Goal: Task Accomplishment & Management: Manage account settings

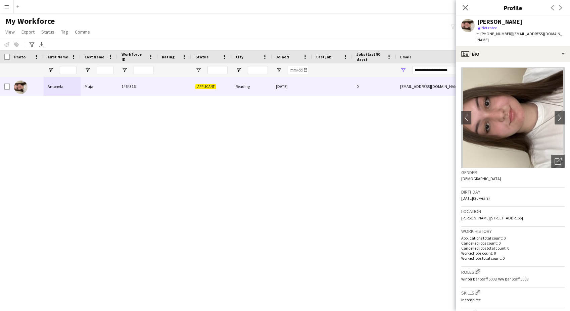
scroll to position [149, 0]
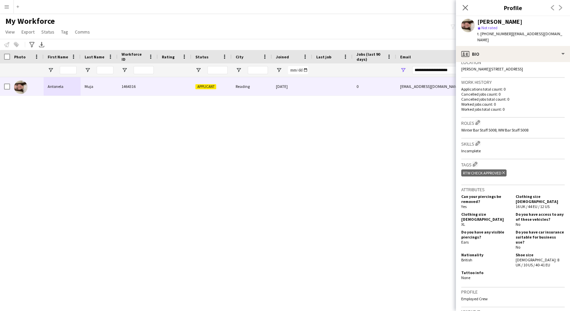
click at [460, 9] on div "Close pop-in" at bounding box center [465, 7] width 19 height 15
click at [469, 9] on app-icon "Close pop-in" at bounding box center [465, 8] width 10 height 10
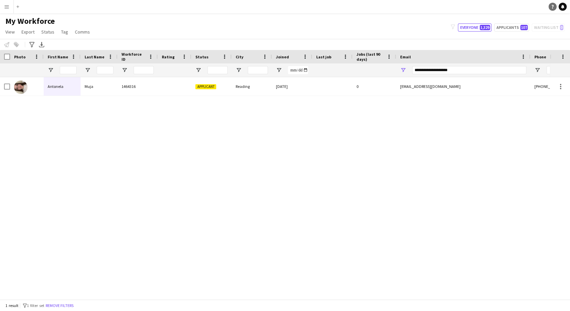
click at [554, 7] on link "Help" at bounding box center [552, 7] width 8 height 8
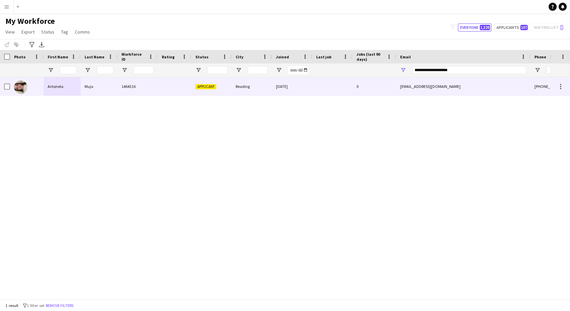
click at [64, 94] on div "Antonela" at bounding box center [62, 86] width 37 height 18
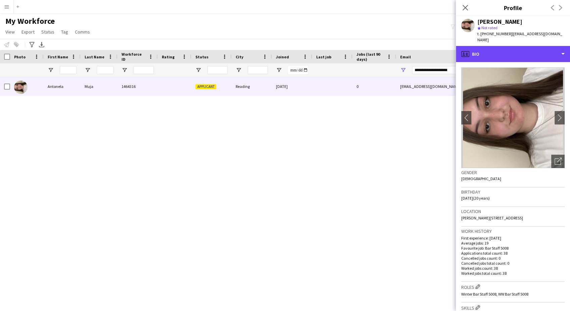
click at [518, 55] on div "profile Bio" at bounding box center [513, 54] width 114 height 16
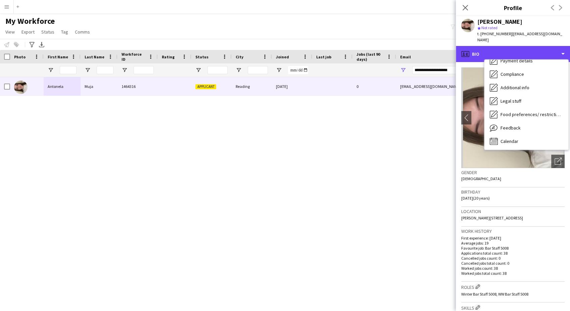
scroll to position [90, 0]
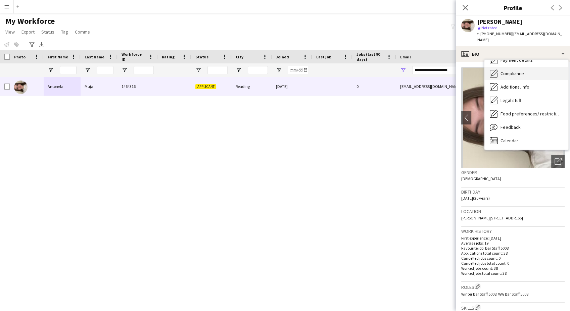
click at [530, 68] on div "Compliance Compliance" at bounding box center [526, 73] width 84 height 13
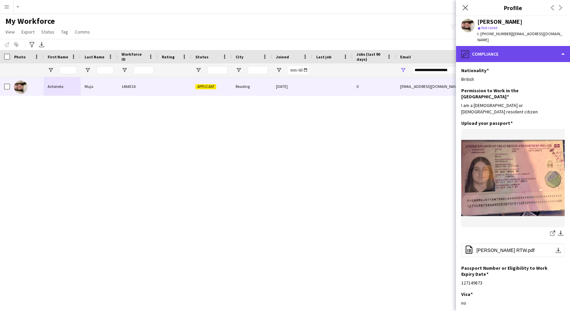
click at [519, 46] on div "pencil4 Compliance" at bounding box center [513, 54] width 114 height 16
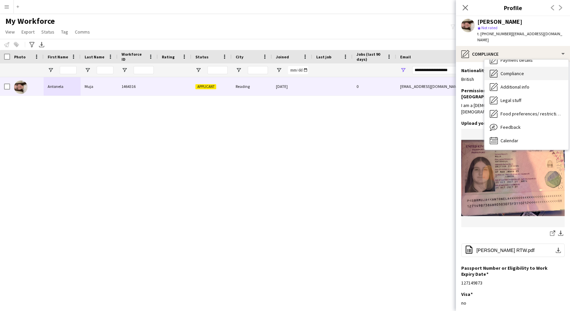
click at [526, 72] on div "Compliance Compliance" at bounding box center [526, 73] width 84 height 13
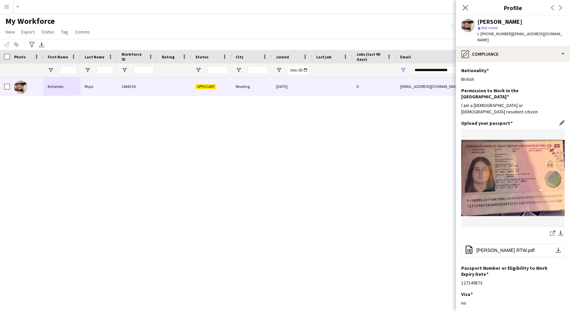
scroll to position [60, 0]
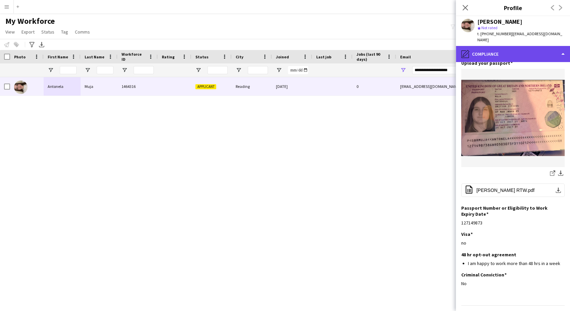
click at [500, 47] on div "pencil4 Compliance" at bounding box center [513, 54] width 114 height 16
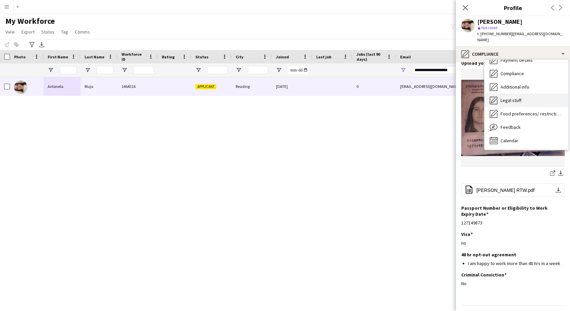
click at [510, 97] on span "Legal stuff" at bounding box center [510, 100] width 21 height 6
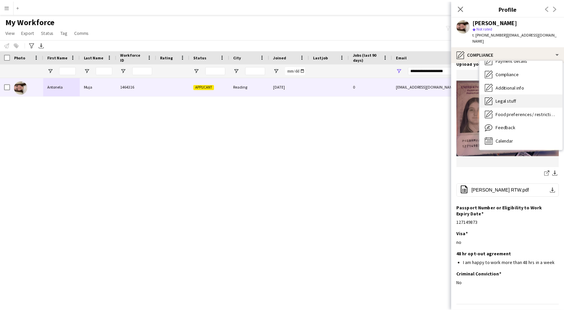
scroll to position [0, 0]
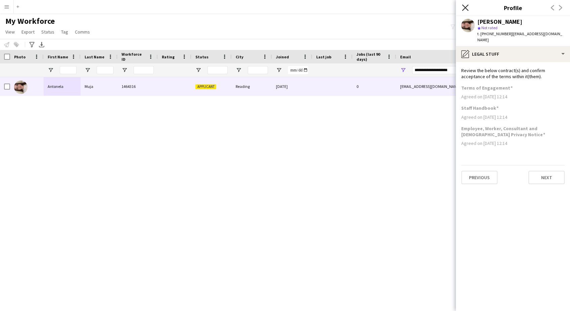
drag, startPoint x: 461, startPoint y: 4, endPoint x: 464, endPoint y: 8, distance: 4.5
click at [461, 4] on div "Close pop-in" at bounding box center [465, 7] width 19 height 15
click at [465, 9] on icon "Close pop-in" at bounding box center [465, 7] width 6 height 6
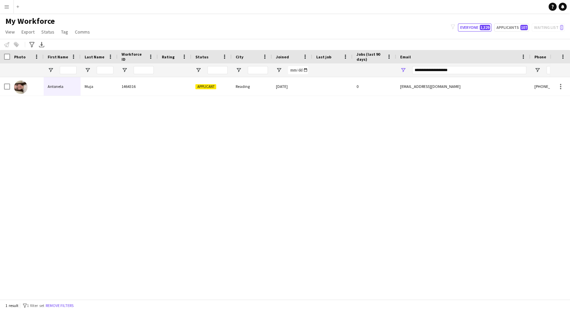
click at [6, 7] on app-icon "Menu" at bounding box center [6, 6] width 5 height 5
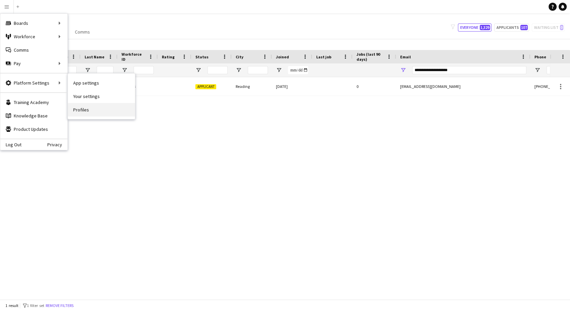
click at [84, 108] on link "Profiles" at bounding box center [101, 109] width 67 height 13
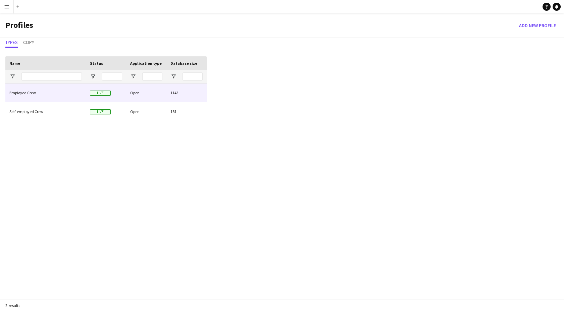
click at [57, 96] on div "Employed Crew" at bounding box center [45, 93] width 81 height 18
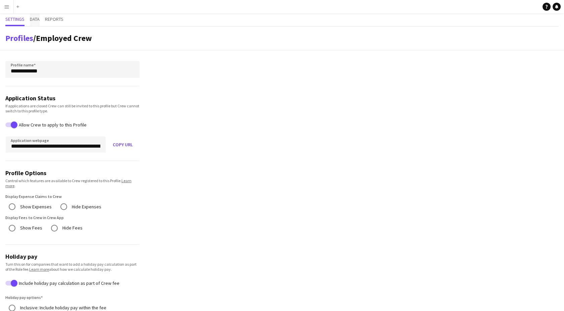
click at [31, 19] on span "Data" at bounding box center [35, 19] width 10 height 5
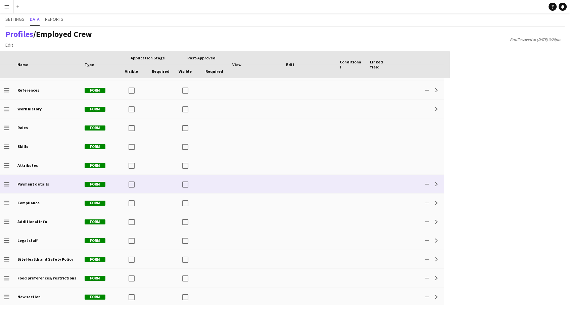
scroll to position [92, 0]
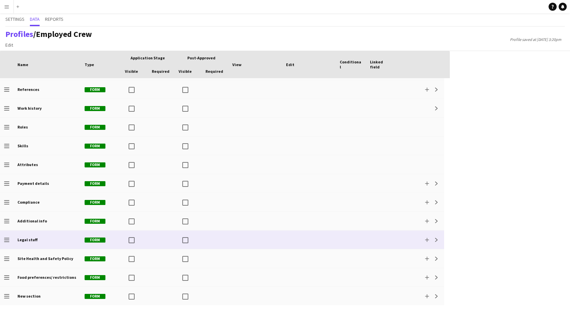
click at [240, 245] on div at bounding box center [255, 240] width 54 height 18
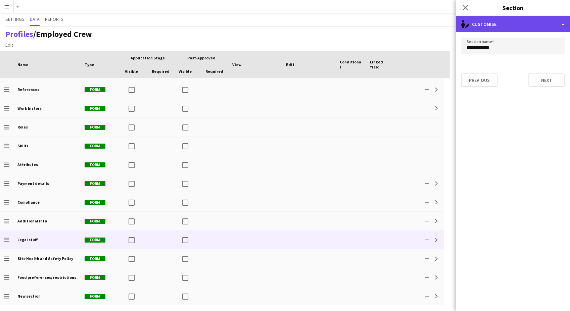
click at [518, 26] on div "single-neutral-actions-edit-1 Customise" at bounding box center [513, 24] width 114 height 16
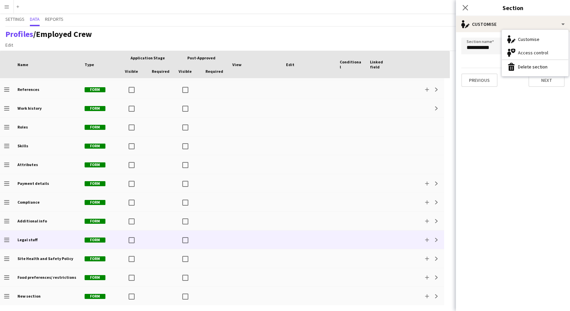
click at [489, 7] on h3 "Section" at bounding box center [513, 7] width 114 height 9
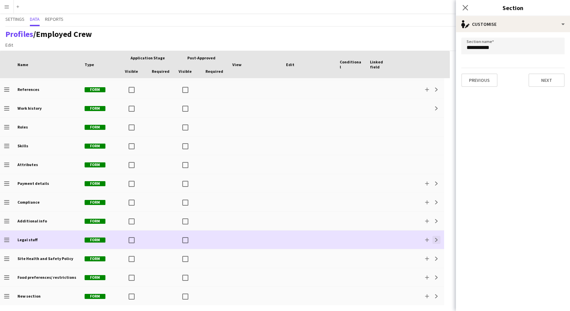
click at [436, 238] on app-icon "Expand" at bounding box center [436, 240] width 4 height 4
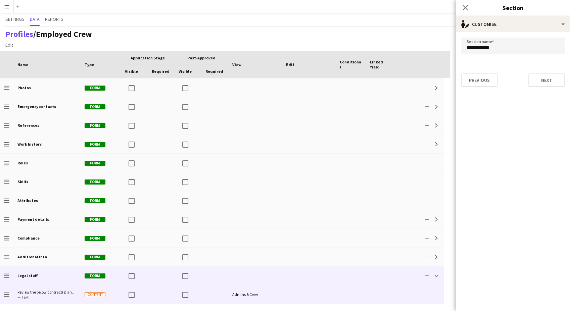
scroll to position [168, 0]
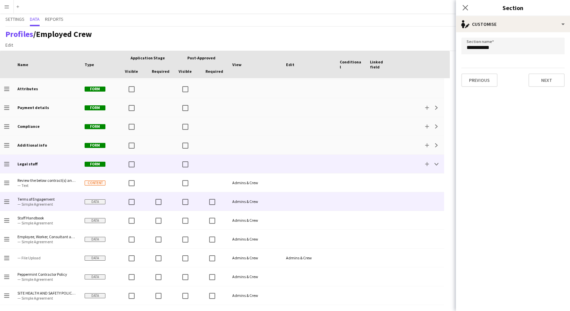
click at [286, 203] on div at bounding box center [309, 201] width 54 height 18
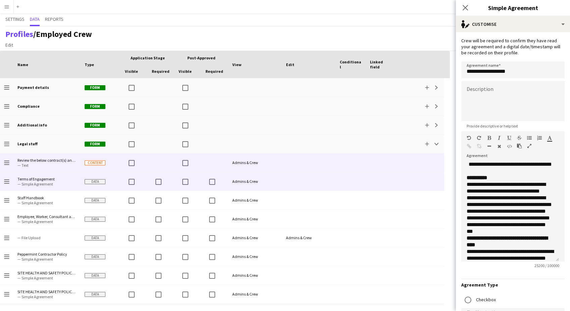
scroll to position [0, 0]
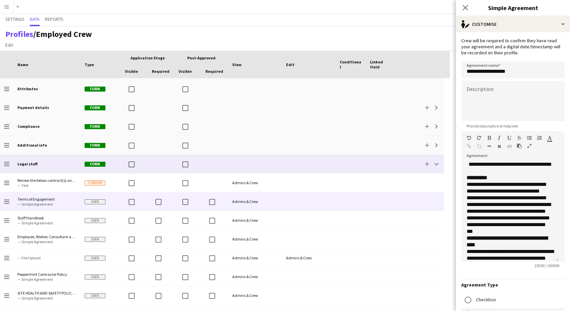
click at [334, 160] on div at bounding box center [309, 164] width 54 height 18
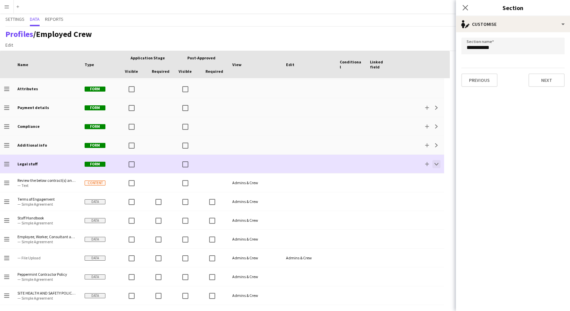
click at [437, 162] on app-icon "Collapse" at bounding box center [436, 164] width 4 height 4
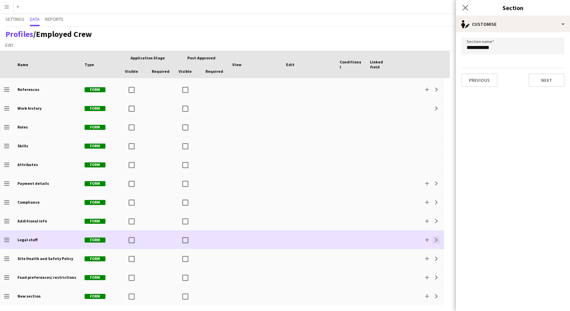
click at [435, 238] on app-icon "Expand" at bounding box center [436, 240] width 4 height 4
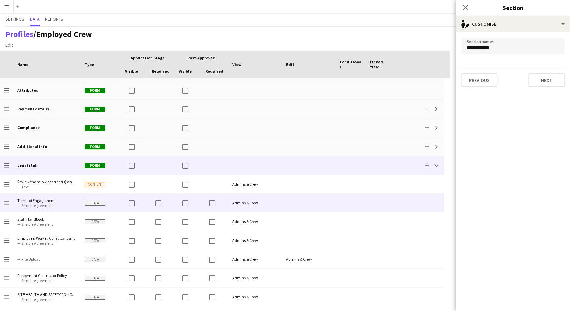
click at [278, 207] on div "Admins & Crew" at bounding box center [255, 203] width 54 height 18
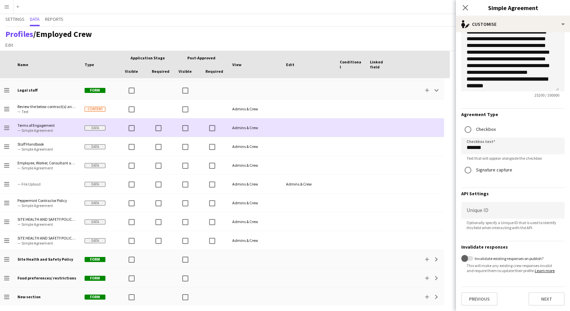
scroll to position [242, 0]
click at [43, 130] on span "— Simple Agreement" at bounding box center [46, 129] width 59 height 5
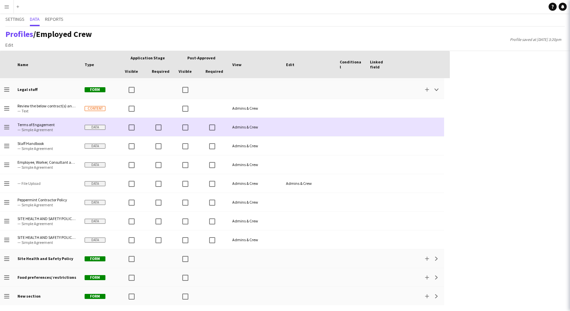
scroll to position [0, 0]
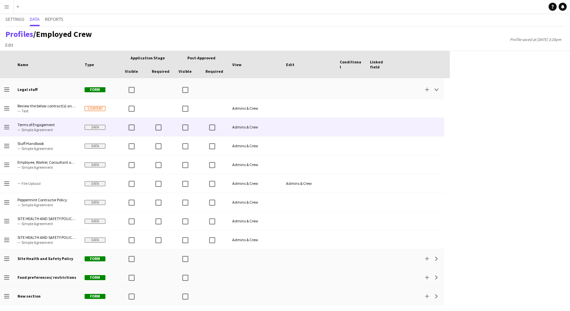
click at [41, 130] on span "— Simple Agreement" at bounding box center [46, 129] width 59 height 5
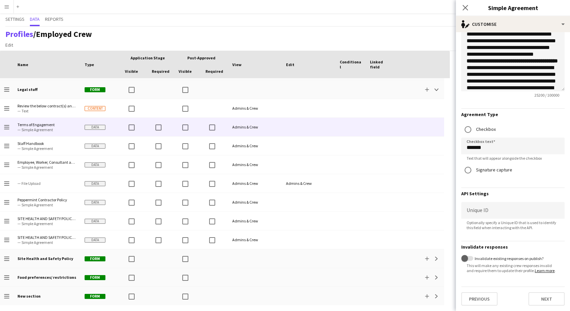
scroll to position [175, 0]
click at [550, 296] on button "Next" at bounding box center [546, 298] width 36 height 13
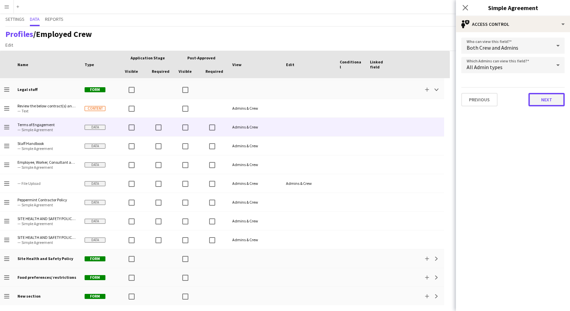
click at [543, 98] on button "Next" at bounding box center [546, 99] width 36 height 13
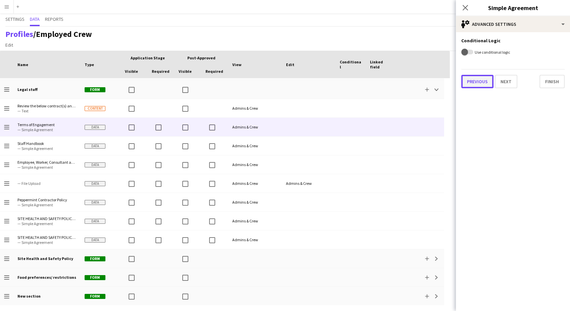
click at [469, 82] on button "Previous" at bounding box center [477, 81] width 32 height 13
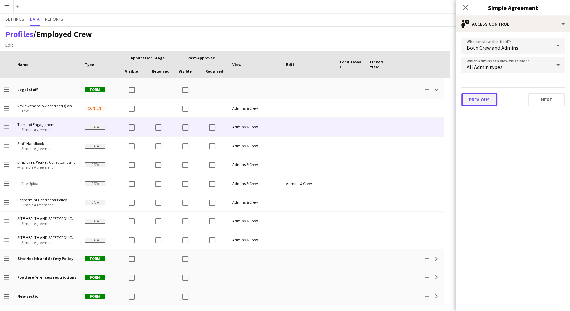
click at [478, 98] on button "Previous" at bounding box center [479, 99] width 36 height 13
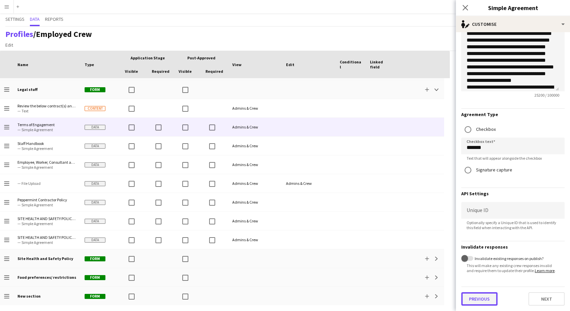
click at [487, 300] on button "Previous" at bounding box center [479, 298] width 36 height 13
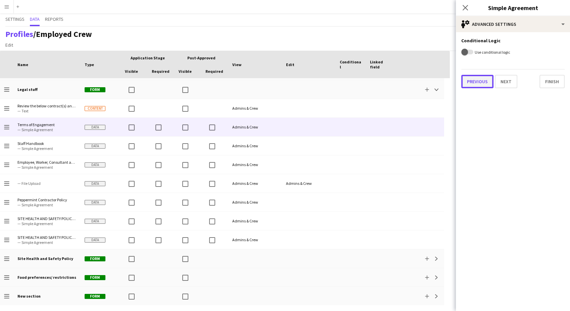
click at [465, 84] on button "Previous" at bounding box center [477, 81] width 32 height 13
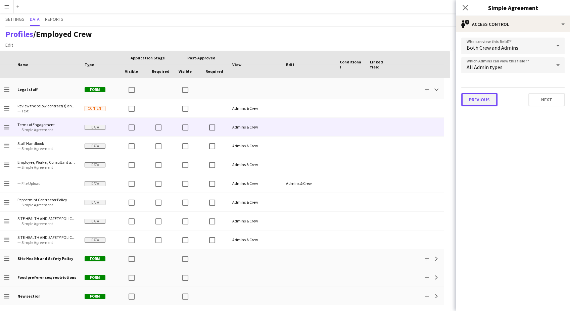
click at [470, 102] on button "Previous" at bounding box center [479, 99] width 36 height 13
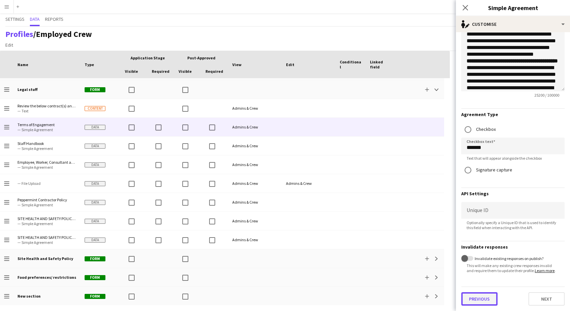
click at [477, 303] on button "Previous" at bounding box center [479, 298] width 36 height 13
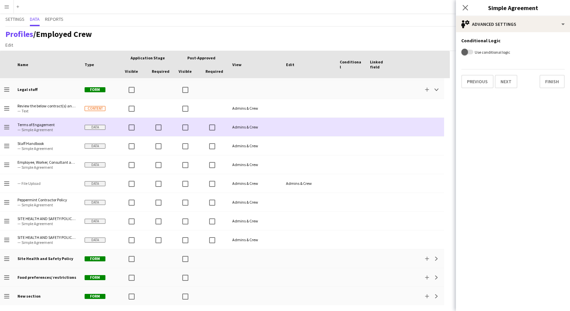
click at [6, 125] on icon at bounding box center [6, 125] width 5 height 1
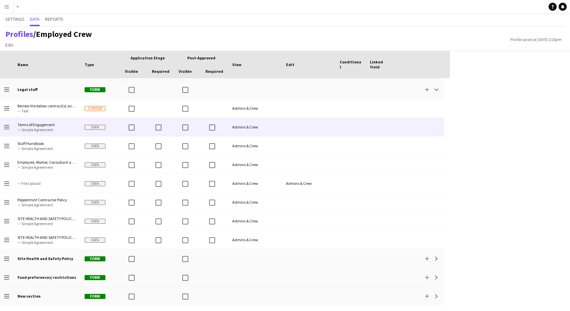
click at [8, 131] on app-icon "Drag to change order" at bounding box center [6, 127] width 5 height 18
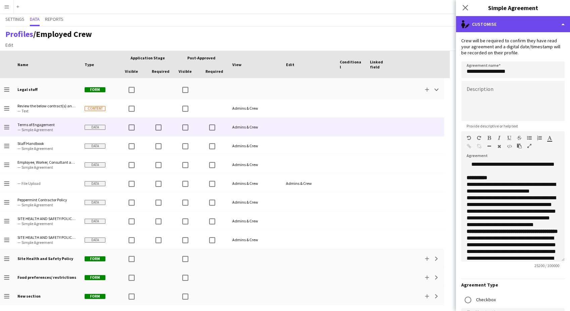
click at [532, 24] on div "single-neutral-actions-edit-1 Customise" at bounding box center [513, 24] width 114 height 16
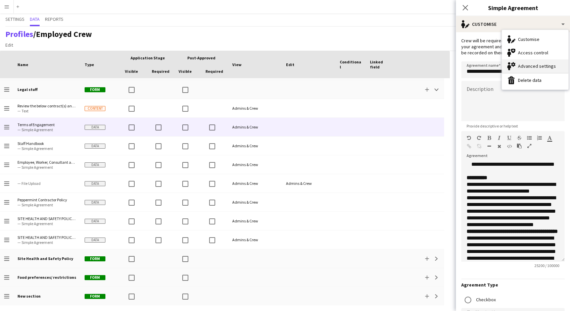
click at [535, 67] on div "Advanced settings Advanced settings" at bounding box center [535, 65] width 66 height 13
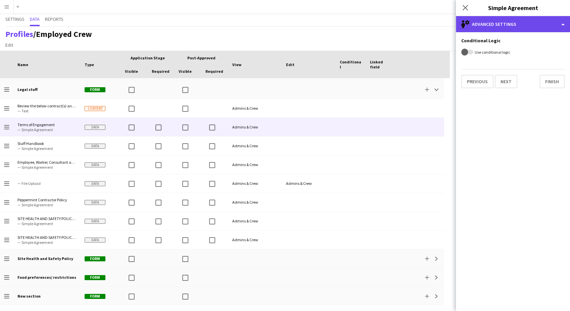
click at [514, 20] on div "single-neutral-setting Advanced settings" at bounding box center [513, 24] width 114 height 16
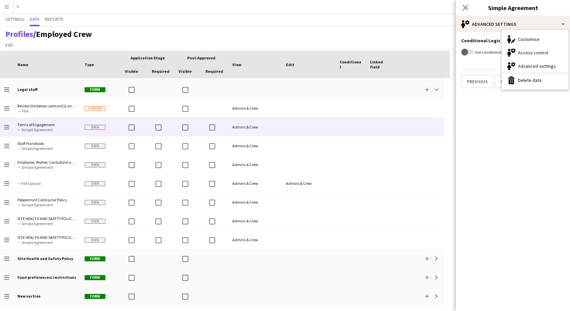
click at [470, 114] on app-edit-data-type-advanced-settings "Conditional Logic Use conditional logic Previous Next Finish" at bounding box center [513, 171] width 114 height 279
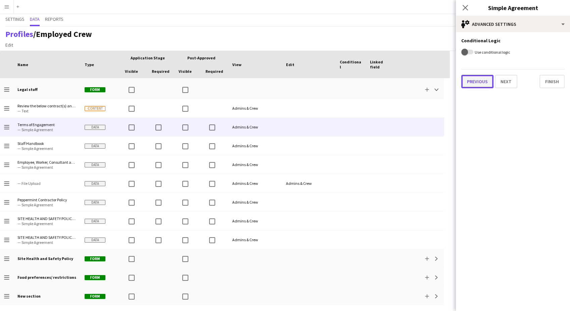
click at [465, 79] on button "Previous" at bounding box center [477, 81] width 32 height 13
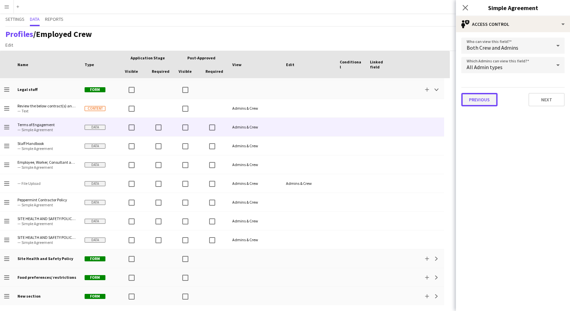
click at [473, 100] on button "Previous" at bounding box center [479, 99] width 36 height 13
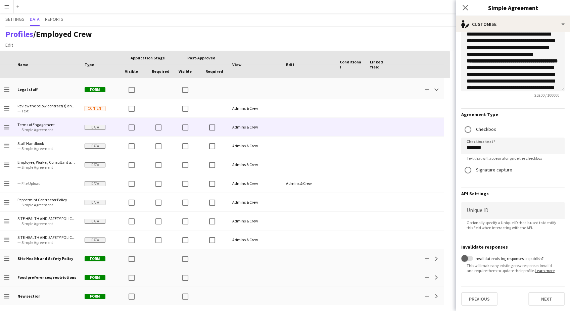
click at [474, 307] on form "**********" at bounding box center [513, 86] width 114 height 449
click at [475, 302] on button "Previous" at bounding box center [479, 298] width 36 height 13
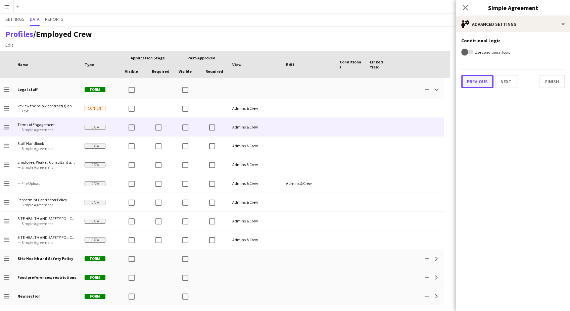
click at [472, 82] on button "Previous" at bounding box center [477, 81] width 32 height 13
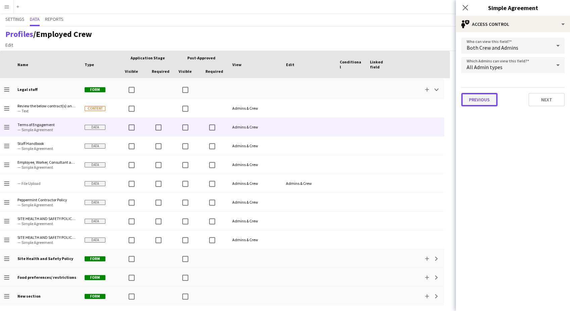
click at [473, 103] on button "Previous" at bounding box center [479, 99] width 36 height 13
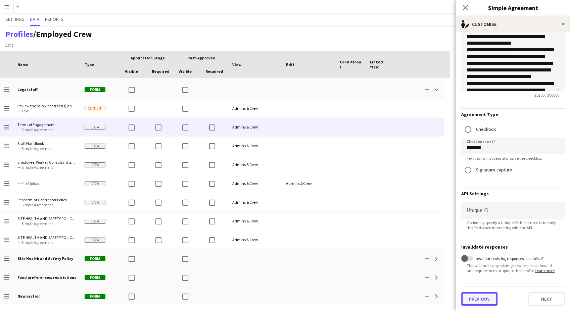
click at [489, 297] on button "Previous" at bounding box center [479, 298] width 36 height 13
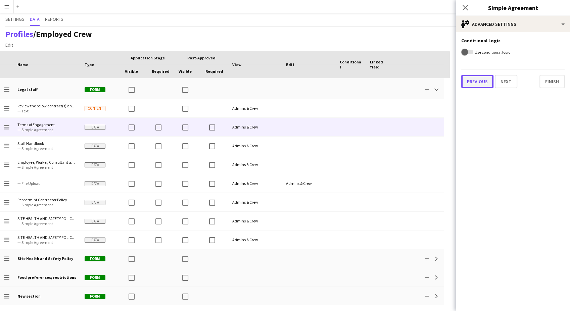
click at [475, 82] on button "Previous" at bounding box center [477, 81] width 32 height 13
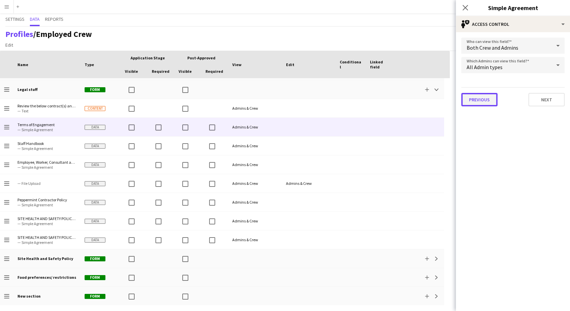
click at [476, 95] on button "Previous" at bounding box center [479, 99] width 36 height 13
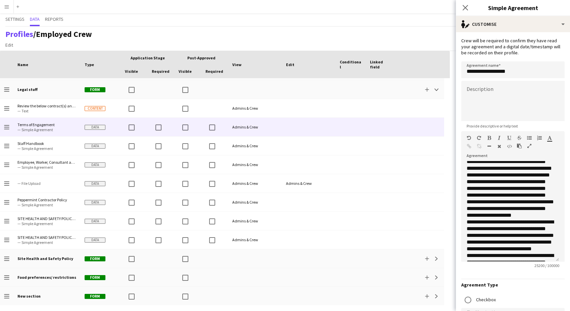
scroll to position [447, 0]
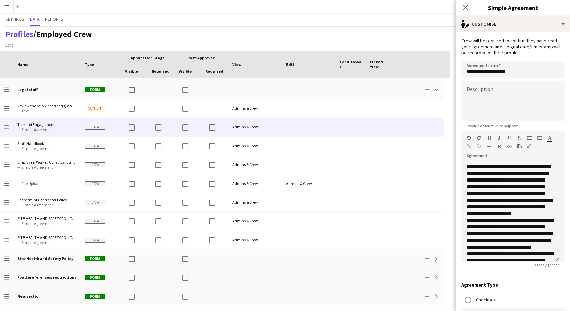
click at [6, 6] on app-icon "Menu" at bounding box center [6, 6] width 5 height 5
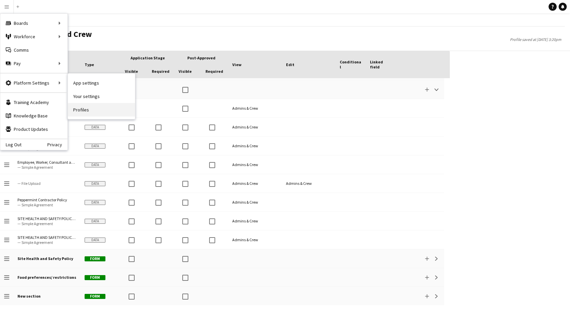
click at [83, 111] on link "Profiles" at bounding box center [101, 109] width 67 height 13
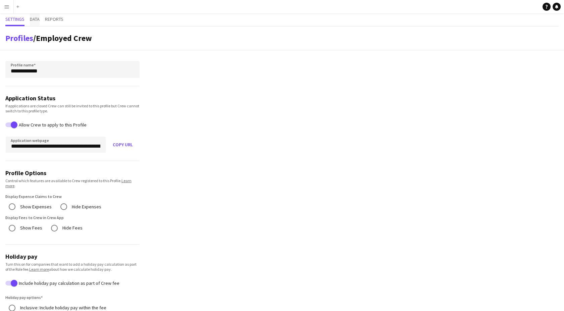
click at [31, 21] on span "Data" at bounding box center [35, 19] width 10 height 5
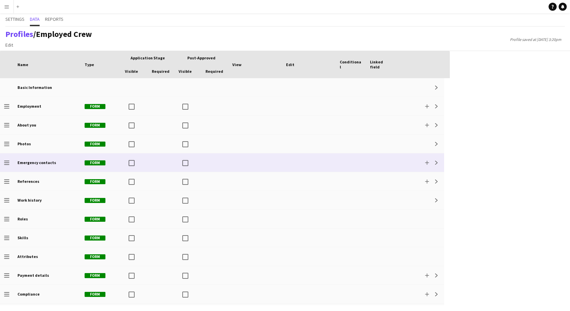
scroll to position [92, 0]
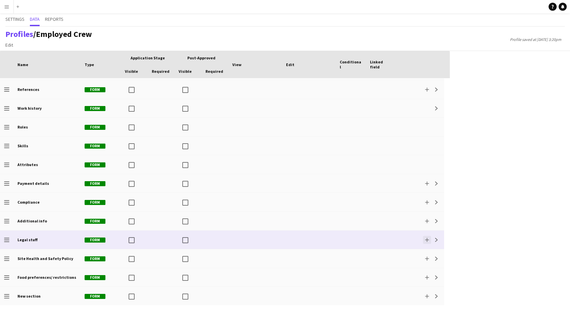
click at [426, 238] on app-icon "Add" at bounding box center [427, 240] width 4 height 4
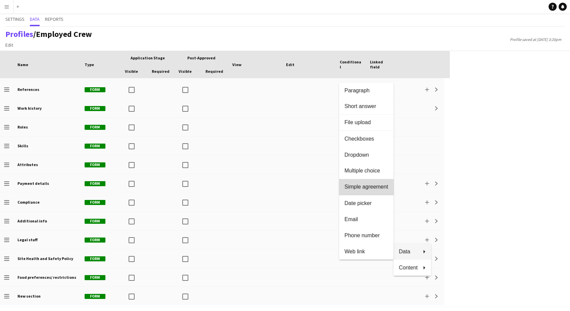
click at [371, 185] on span "Simple agreement" at bounding box center [366, 187] width 44 height 6
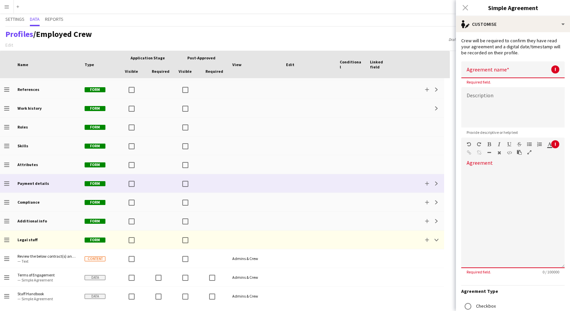
scroll to position [205, 0]
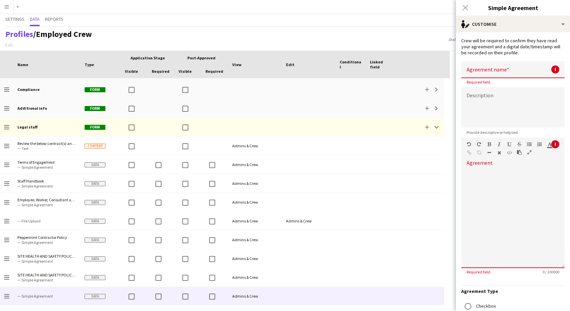
drag, startPoint x: 468, startPoint y: 8, endPoint x: 435, endPoint y: 33, distance: 40.5
click at [468, 9] on div "Close pop-in" at bounding box center [465, 7] width 19 height 15
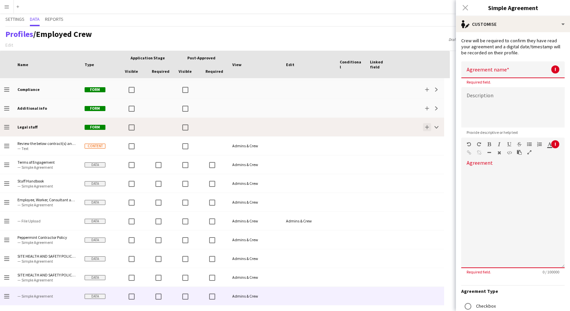
click at [426, 125] on app-icon "Add" at bounding box center [427, 127] width 4 height 4
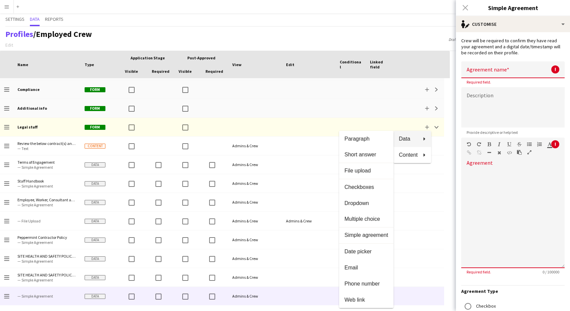
click at [40, 168] on div at bounding box center [285, 155] width 570 height 311
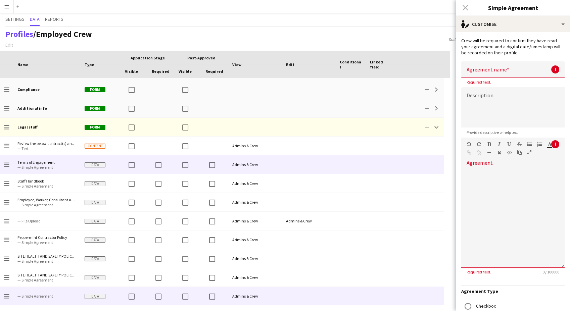
click at [41, 167] on span "— Simple Agreement" at bounding box center [46, 167] width 59 height 5
click at [306, 164] on div at bounding box center [309, 164] width 54 height 18
click at [40, 163] on span "Terms of Engagement" at bounding box center [46, 162] width 59 height 5
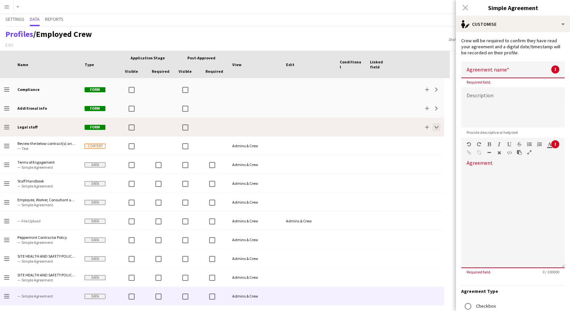
click at [439, 126] on button "Collapse" at bounding box center [436, 127] width 8 height 8
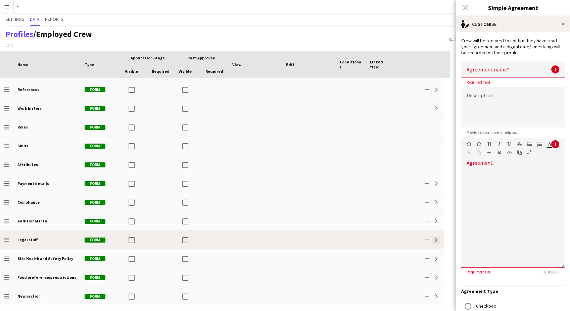
click at [435, 237] on button "Expand" at bounding box center [436, 240] width 8 height 8
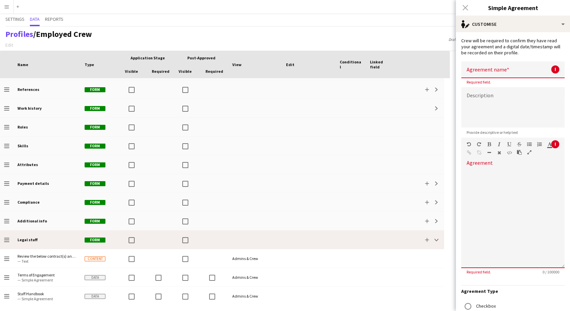
scroll to position [204, 0]
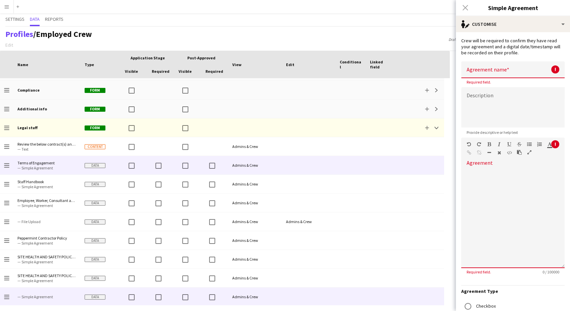
click at [67, 168] on span "— Simple Agreement" at bounding box center [46, 167] width 59 height 5
click at [352, 163] on div at bounding box center [351, 165] width 30 height 18
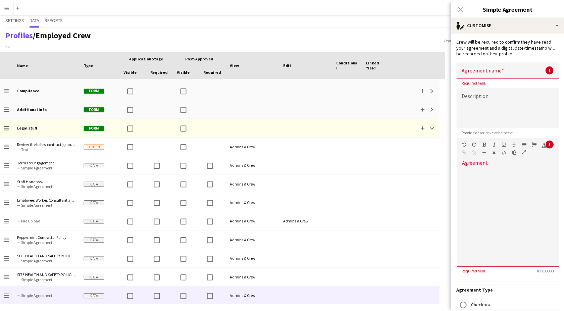
scroll to position [0, 0]
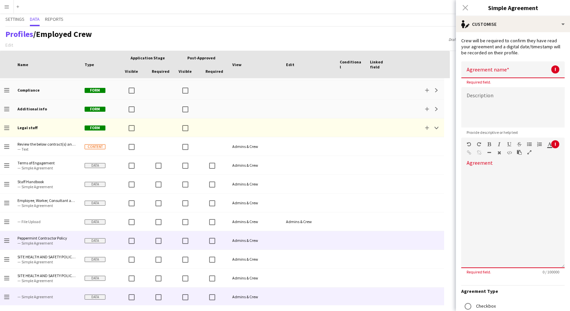
click at [58, 245] on span "— Simple Agreement" at bounding box center [46, 243] width 59 height 5
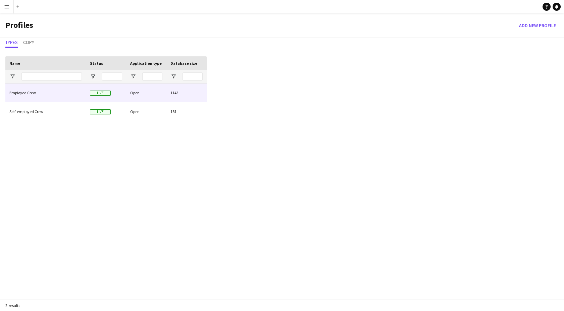
click at [35, 88] on div "Employed Crew" at bounding box center [45, 93] width 81 height 18
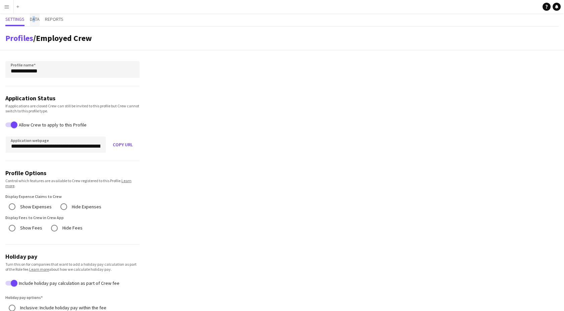
click at [34, 19] on span "Data" at bounding box center [35, 19] width 10 height 5
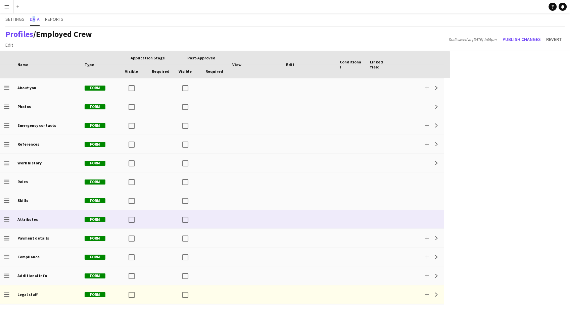
scroll to position [75, 0]
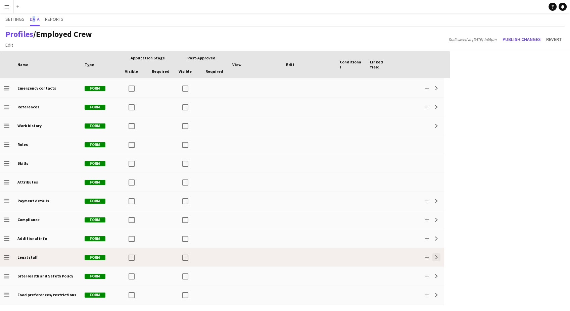
click at [440, 253] on button "Expand" at bounding box center [436, 257] width 8 height 8
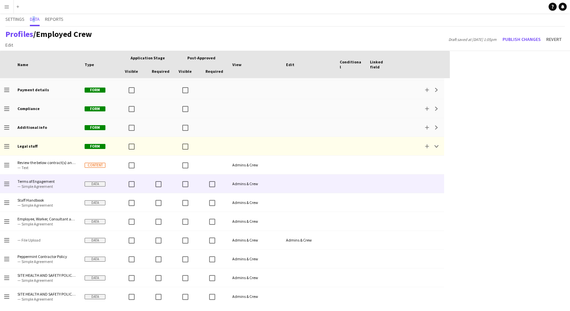
scroll to position [186, 0]
click at [284, 185] on div at bounding box center [309, 183] width 54 height 18
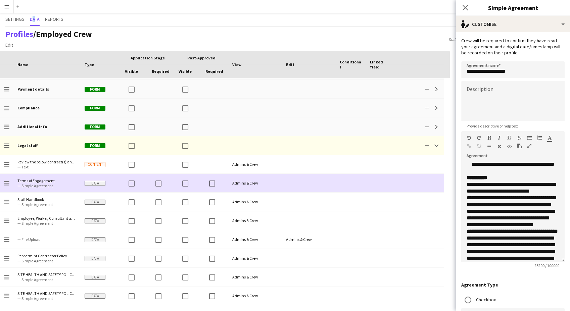
drag, startPoint x: 398, startPoint y: 187, endPoint x: 370, endPoint y: 184, distance: 28.0
click at [370, 184] on div at bounding box center [381, 183] width 30 height 18
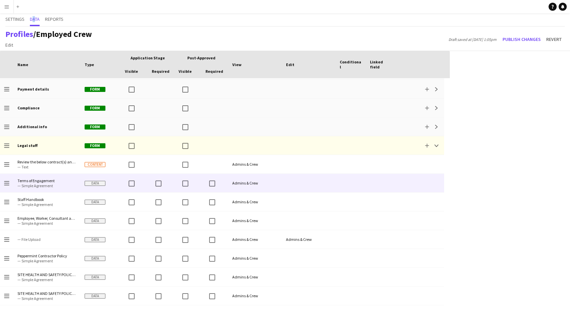
click at [368, 184] on div at bounding box center [381, 183] width 30 height 18
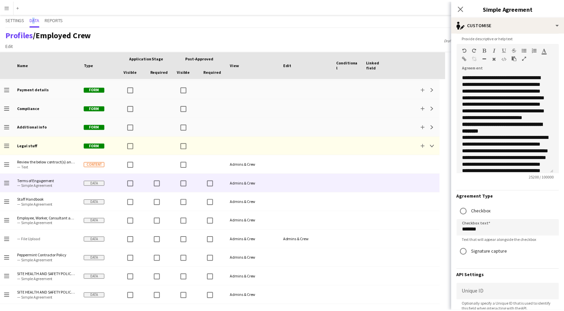
scroll to position [0, 0]
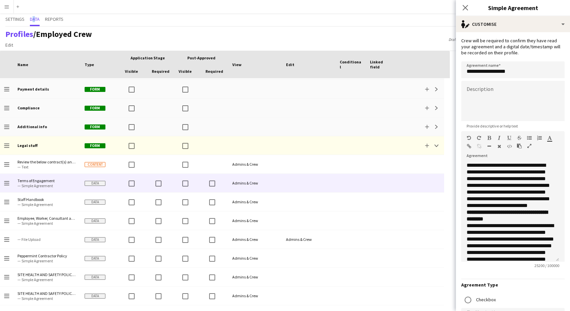
click at [9, 7] on button "Menu" at bounding box center [6, 6] width 13 height 13
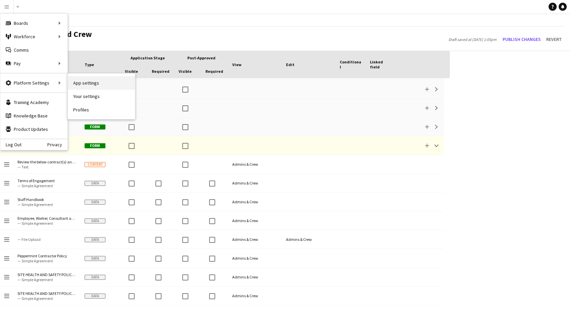
click at [92, 78] on link "App settings" at bounding box center [101, 82] width 67 height 13
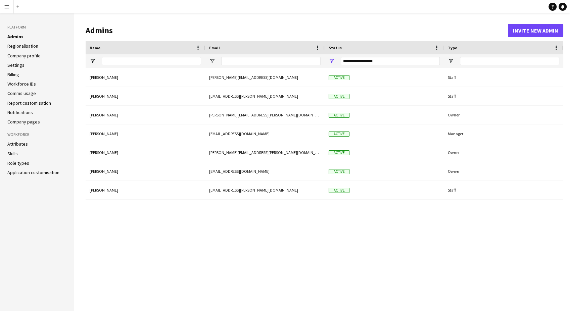
click at [22, 162] on link "Role types" at bounding box center [18, 163] width 22 height 6
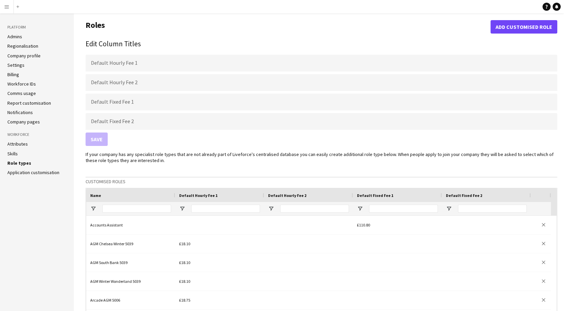
click at [18, 175] on li "Application customisation" at bounding box center [36, 172] width 59 height 6
click at [15, 37] on link "Admins" at bounding box center [14, 37] width 15 height 6
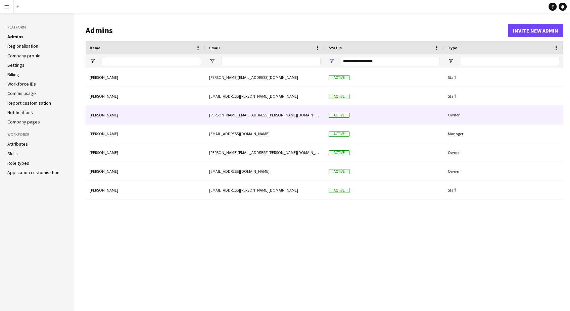
click at [474, 113] on div "Owner" at bounding box center [503, 115] width 119 height 18
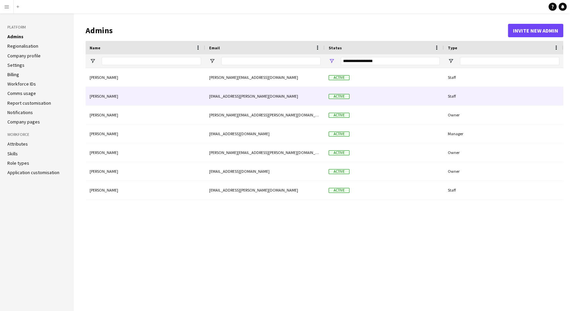
click at [153, 102] on div "[PERSON_NAME]" at bounding box center [145, 96] width 119 height 18
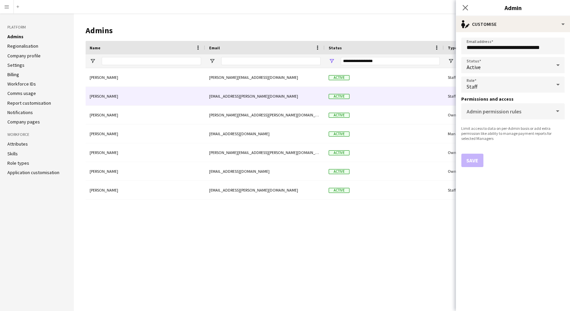
click at [555, 86] on icon at bounding box center [558, 84] width 8 height 13
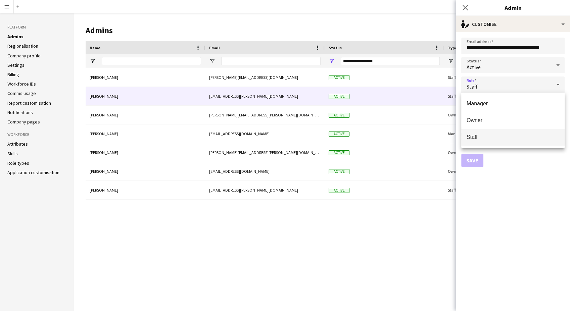
click at [540, 191] on div at bounding box center [285, 155] width 570 height 311
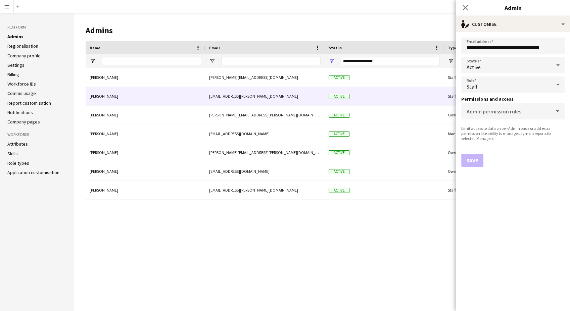
click at [127, 228] on div "[PERSON_NAME] [PERSON_NAME][EMAIL_ADDRESS][DOMAIN_NAME] Active Staff [PERSON_NA…" at bounding box center [325, 184] width 478 height 233
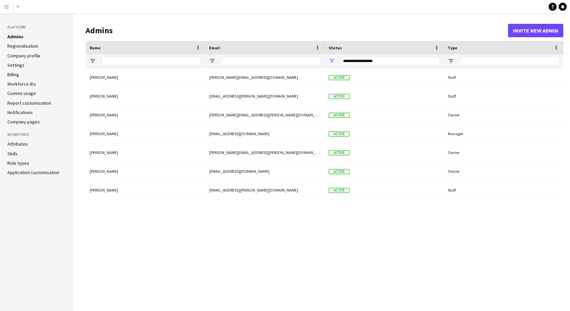
click at [3, 5] on button "Menu" at bounding box center [6, 6] width 13 height 13
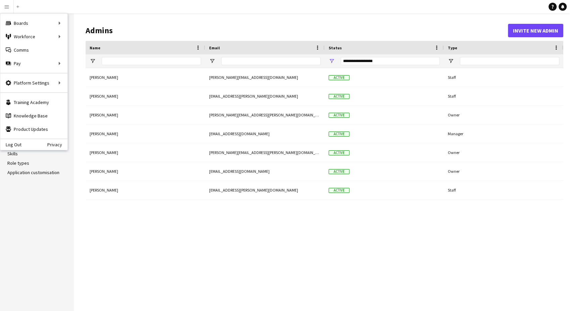
click at [446, 27] on h1 "Admins" at bounding box center [297, 31] width 422 height 10
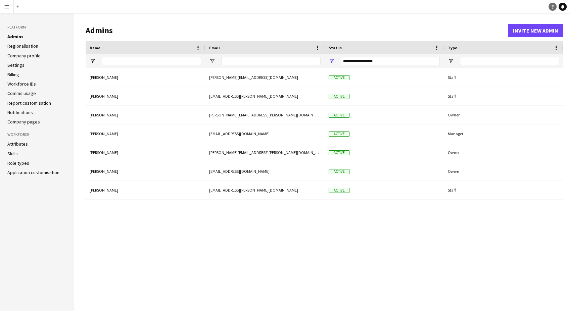
click at [553, 5] on icon "Help" at bounding box center [552, 7] width 4 height 4
click at [487, 20] on main "Admins Invite new admin Drag here to set row groups Name Email Status Type Name…" at bounding box center [322, 162] width 496 height 298
click at [368, 262] on div "[PERSON_NAME] [PERSON_NAME][EMAIL_ADDRESS][DOMAIN_NAME] Active Staff [PERSON_NA…" at bounding box center [325, 184] width 478 height 233
click at [14, 160] on link "Role types" at bounding box center [18, 163] width 22 height 6
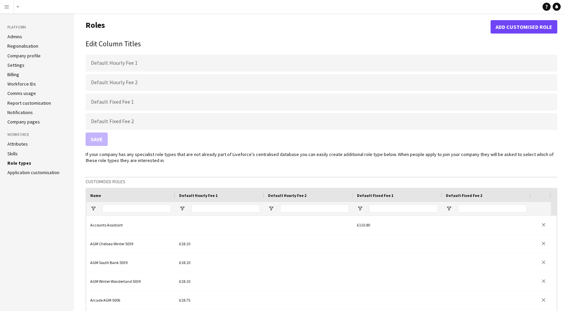
click at [5, 7] on app-icon "Menu" at bounding box center [6, 6] width 5 height 5
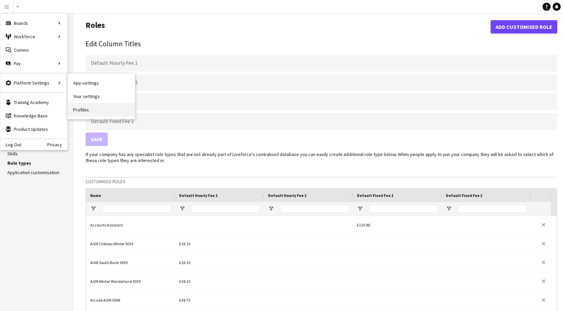
click at [83, 109] on link "Profiles" at bounding box center [101, 109] width 67 height 13
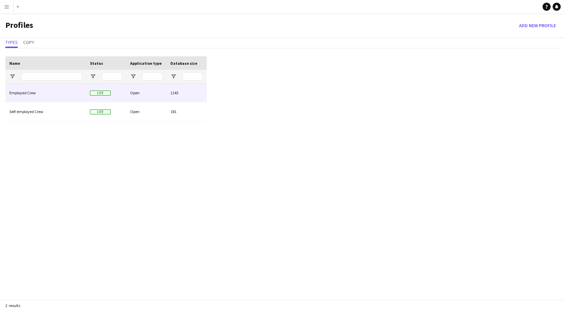
click at [64, 94] on div "Employed Crew" at bounding box center [45, 93] width 81 height 18
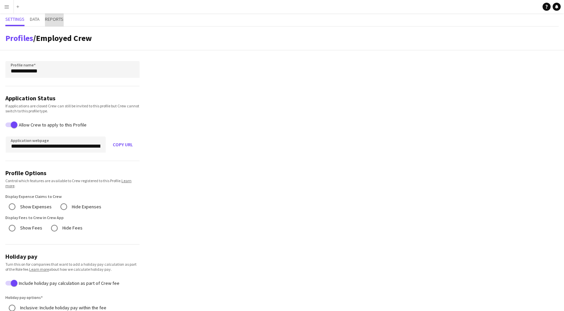
click at [58, 19] on span "Reports" at bounding box center [54, 19] width 18 height 5
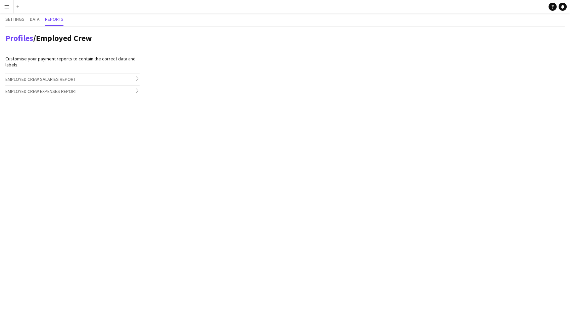
click at [112, 83] on h3 "Employed Crew Salaries Report chevron-right" at bounding box center [72, 78] width 134 height 11
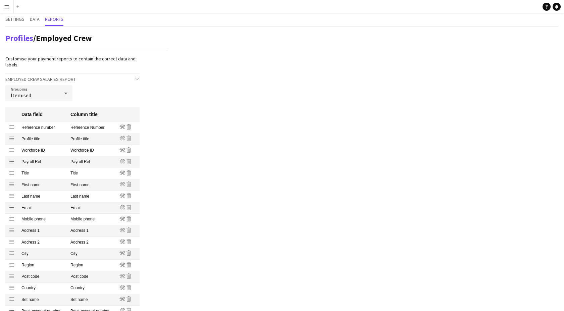
click at [28, 15] on div "Settings Data Reports" at bounding box center [281, 19] width 553 height 13
click at [40, 22] on span "Data" at bounding box center [35, 19] width 10 height 13
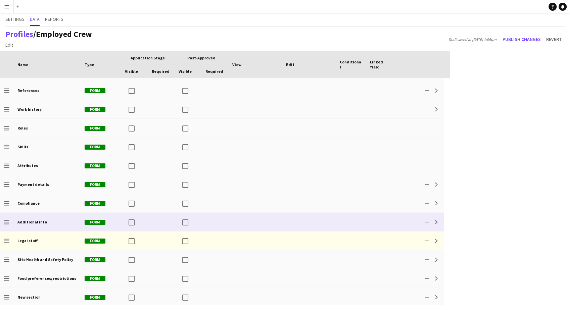
scroll to position [92, 0]
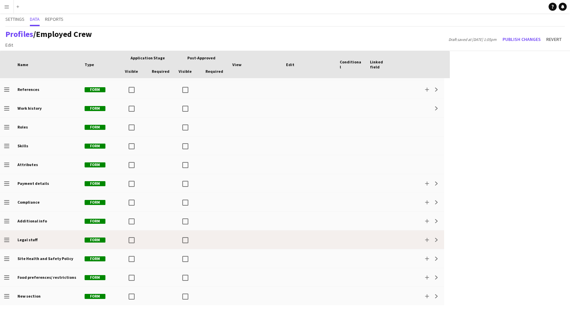
click at [271, 243] on div at bounding box center [255, 240] width 54 height 18
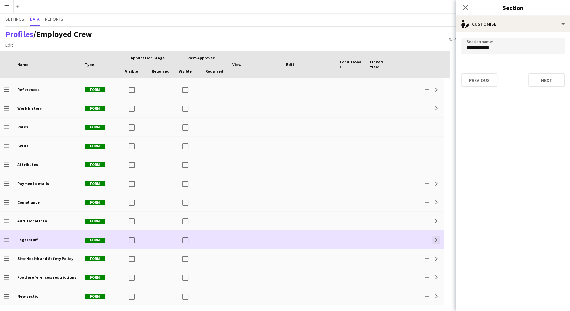
click at [433, 239] on button "Expand" at bounding box center [436, 240] width 8 height 8
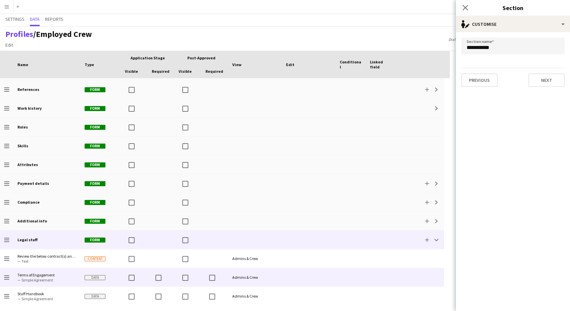
click at [347, 281] on div at bounding box center [351, 277] width 30 height 18
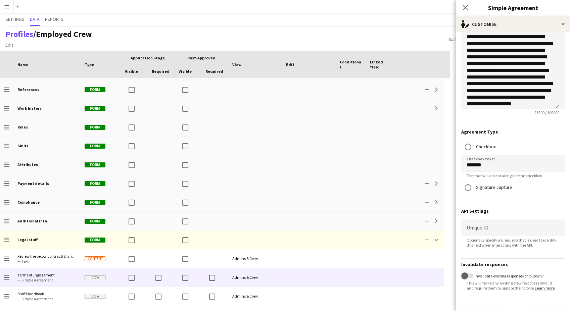
scroll to position [175, 0]
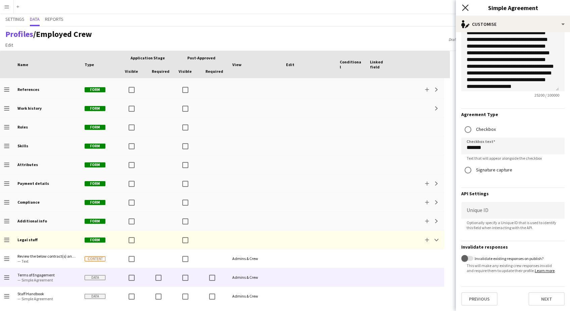
click at [466, 8] on icon "Close pop-in" at bounding box center [465, 7] width 6 height 6
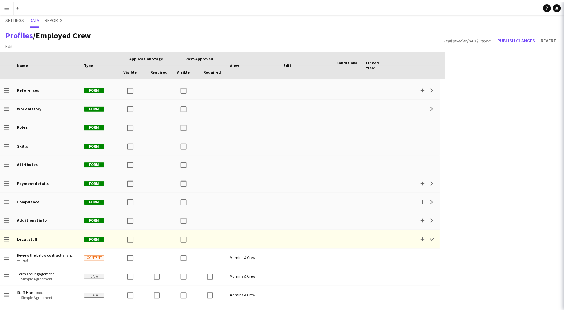
scroll to position [0, 0]
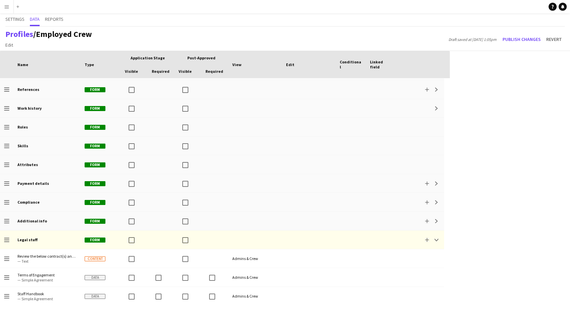
click at [411, 31] on div "Profiles / Employed Crew Edit Add section Draft saved at [DATE] 1:05pm Publish …" at bounding box center [285, 39] width 570 height 24
click at [348, 32] on div "Profiles / Employed Crew Edit Add section Draft saved at [DATE] 1:05pm Publish …" at bounding box center [285, 39] width 570 height 24
click at [405, 64] on div at bounding box center [420, 64] width 40 height 23
click at [17, 19] on span "Settings" at bounding box center [14, 19] width 19 height 5
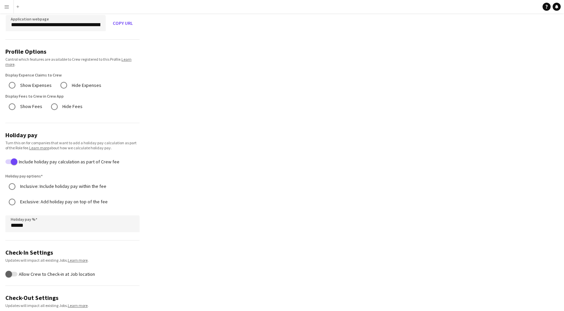
scroll to position [186, 0]
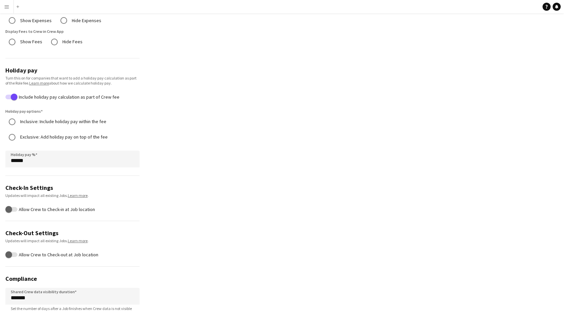
click at [4, 4] on app-icon "Menu" at bounding box center [6, 6] width 5 height 5
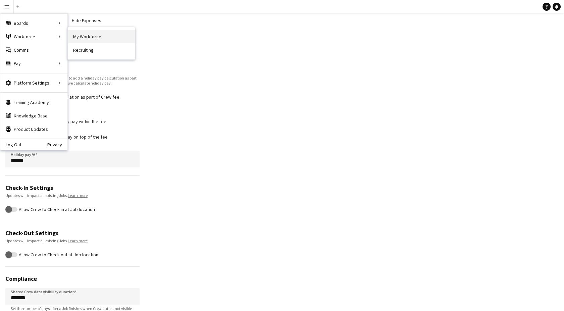
click at [115, 39] on link "My Workforce" at bounding box center [101, 36] width 67 height 13
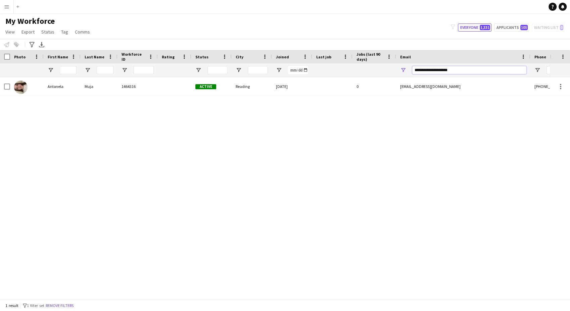
drag, startPoint x: 466, startPoint y: 68, endPoint x: 354, endPoint y: 66, distance: 111.4
click at [354, 66] on div at bounding box center [364, 69] width 728 height 13
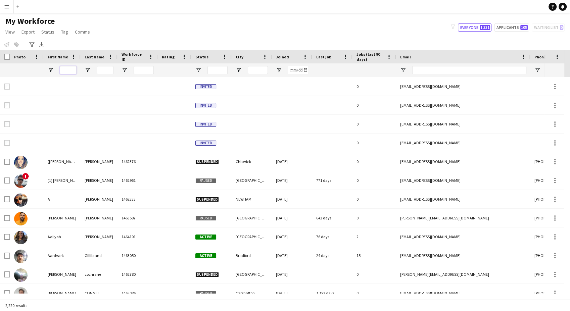
click at [70, 70] on input "First Name Filter Input" at bounding box center [68, 70] width 17 height 8
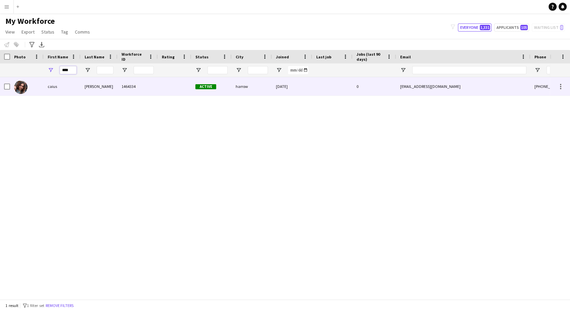
type input "****"
click at [59, 86] on div "caius" at bounding box center [62, 86] width 37 height 18
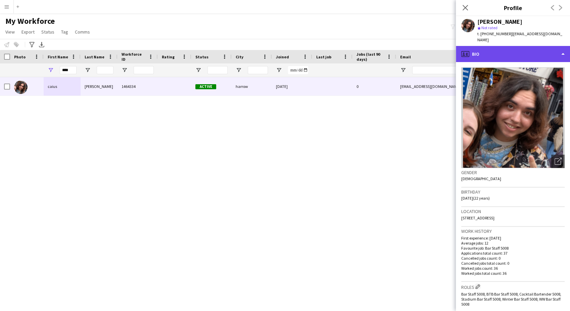
click at [515, 49] on div "profile Bio" at bounding box center [513, 54] width 114 height 16
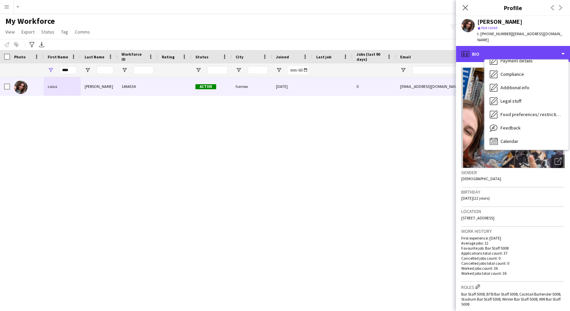
scroll to position [90, 0]
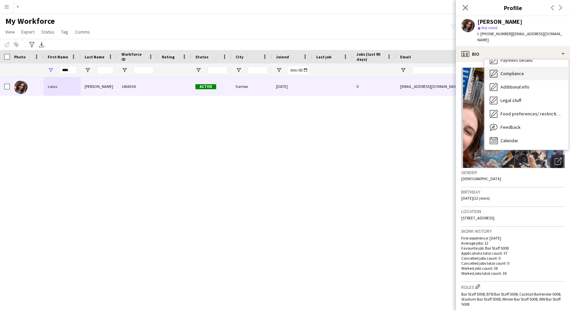
click at [529, 70] on div "Compliance Compliance" at bounding box center [526, 73] width 84 height 13
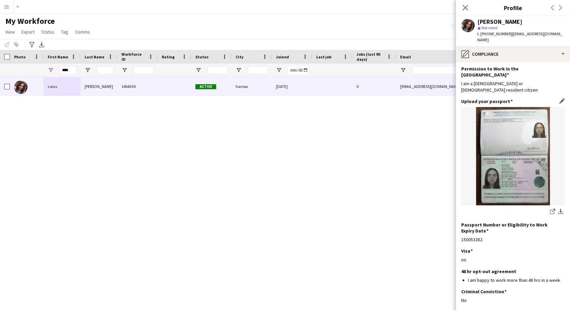
scroll to position [39, 0]
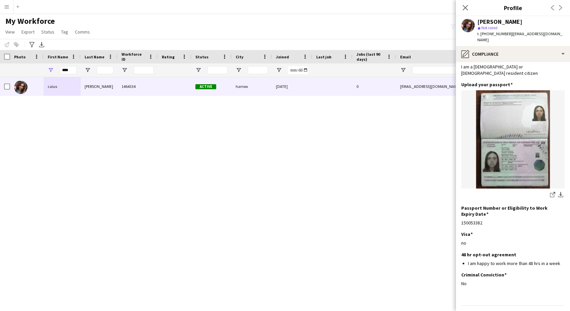
drag, startPoint x: 513, startPoint y: 23, endPoint x: 478, endPoint y: 24, distance: 34.6
click at [478, 24] on div "caius williams" at bounding box center [520, 22] width 87 height 6
copy div "caius williams"
click at [557, 62] on div "Permission to Work in the UK Edit this field I am a British or Irish resident c…" at bounding box center [512, 65] width 103 height 33
click at [559, 82] on app-icon "Edit this field" at bounding box center [561, 84] width 5 height 5
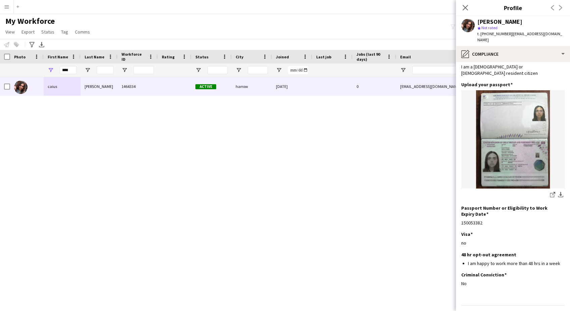
scroll to position [0, 0]
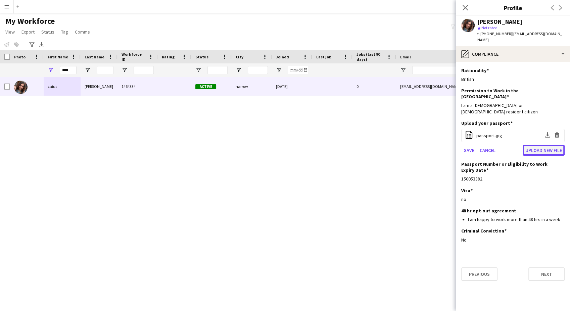
click at [538, 145] on button "Upload new file" at bounding box center [544, 150] width 42 height 11
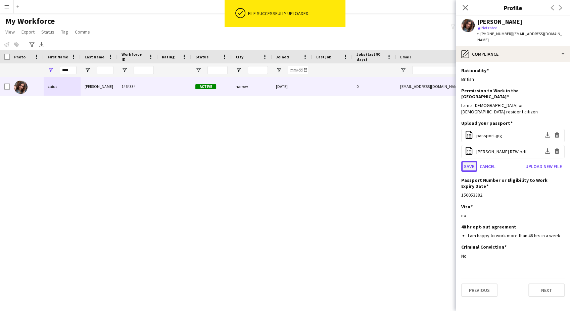
drag, startPoint x: 464, startPoint y: 149, endPoint x: 475, endPoint y: 155, distance: 13.0
click at [464, 161] on button "Save" at bounding box center [469, 166] width 16 height 11
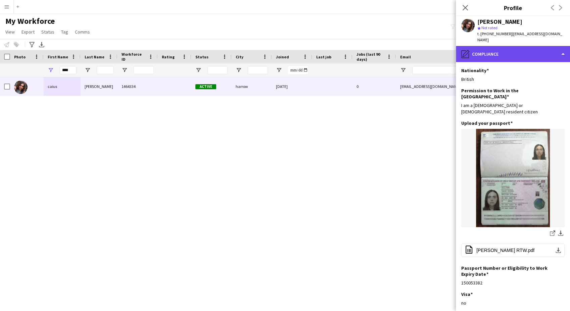
click at [494, 50] on div "pencil4 Compliance" at bounding box center [513, 54] width 114 height 16
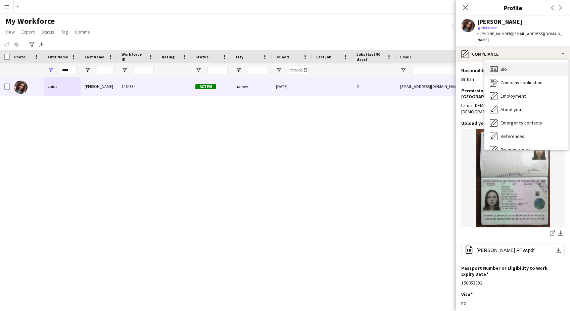
click at [521, 62] on div "Bio Bio" at bounding box center [526, 68] width 84 height 13
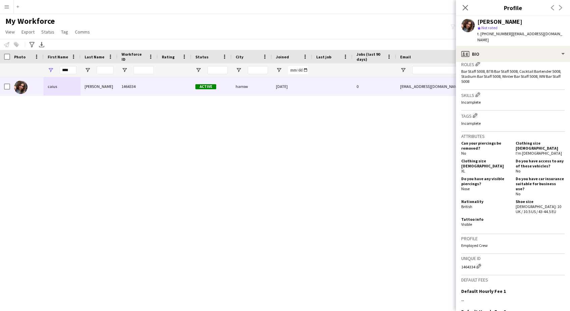
scroll to position [224, 0]
click at [477, 112] on app-icon "Edit crew company tags" at bounding box center [475, 114] width 5 height 5
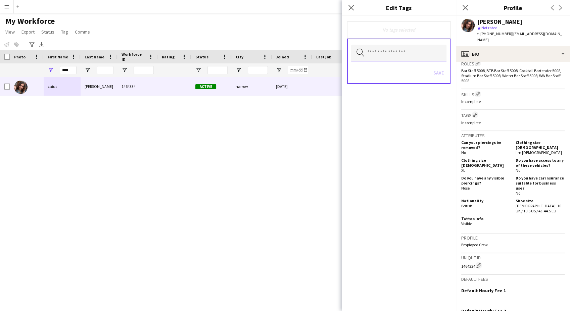
click at [433, 55] on input "text" at bounding box center [398, 53] width 95 height 17
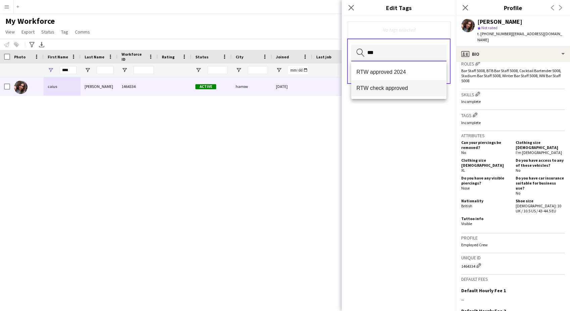
type input "***"
click at [406, 90] on span "RTW check approved" at bounding box center [398, 88] width 85 height 6
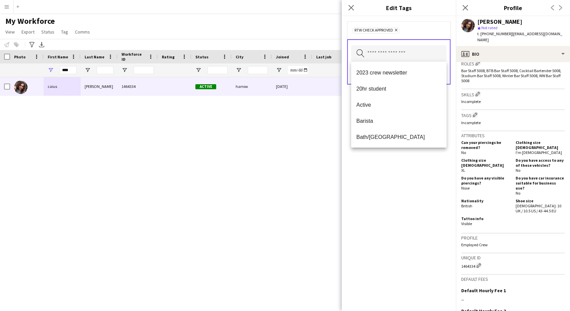
click at [415, 35] on div "RTW check approved Remove" at bounding box center [398, 29] width 103 height 17
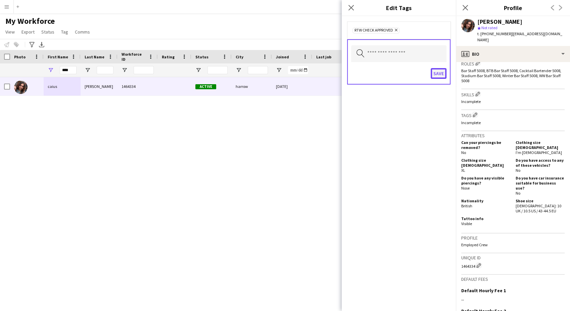
click at [442, 72] on button "Save" at bounding box center [439, 73] width 16 height 11
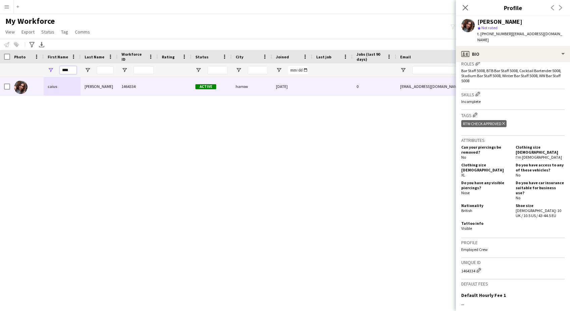
drag, startPoint x: 72, startPoint y: 71, endPoint x: 35, endPoint y: 71, distance: 37.9
click at [35, 71] on div "****" at bounding box center [364, 69] width 728 height 13
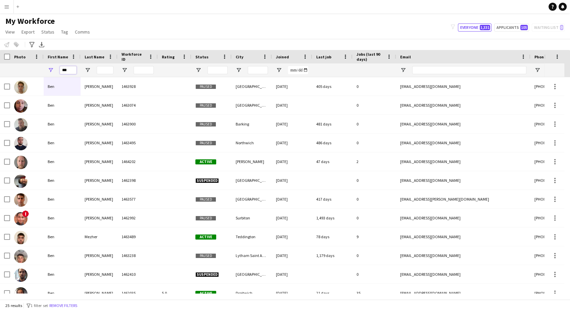
type input "***"
click at [110, 71] on input "Last Name Filter Input" at bounding box center [105, 70] width 17 height 8
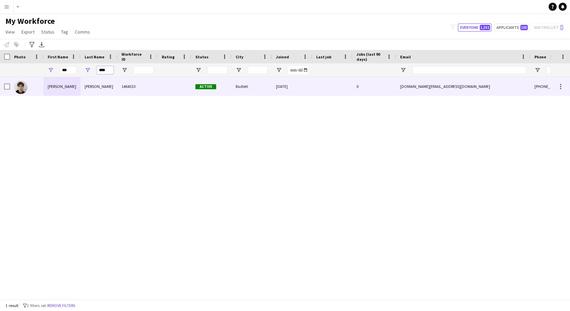
type input "****"
click at [91, 88] on div "Morrison" at bounding box center [99, 86] width 37 height 18
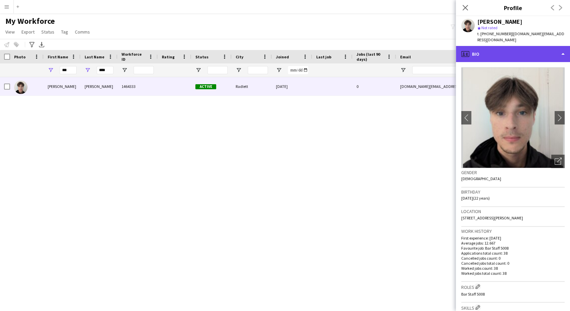
click at [540, 48] on div "profile Bio" at bounding box center [513, 54] width 114 height 16
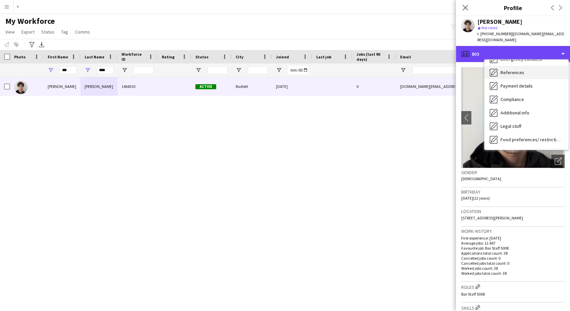
scroll to position [90, 0]
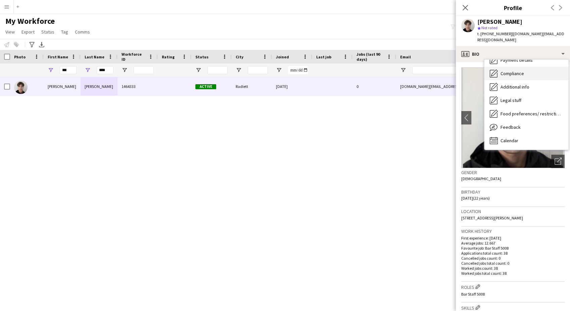
click at [541, 71] on div "Compliance Compliance" at bounding box center [526, 73] width 84 height 13
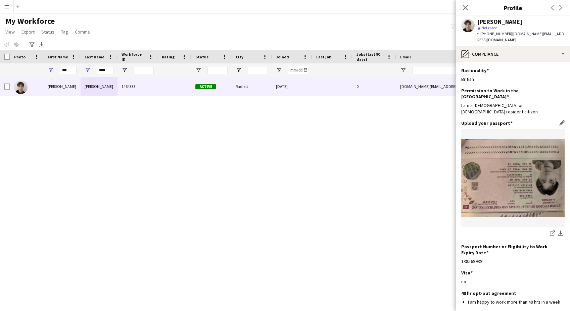
click at [559, 120] on app-icon "Edit this field" at bounding box center [561, 122] width 5 height 5
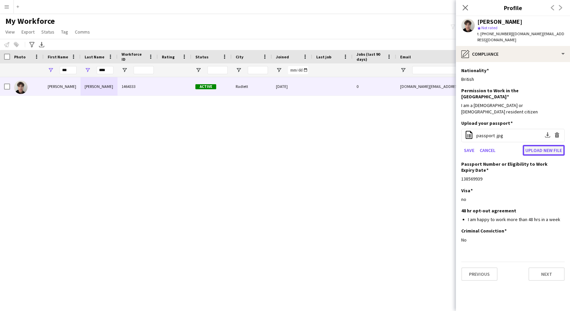
click at [537, 145] on button "Upload new file" at bounding box center [544, 150] width 42 height 11
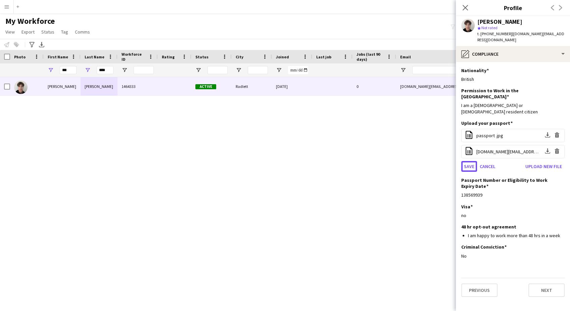
click at [470, 161] on button "Save" at bounding box center [469, 166] width 16 height 11
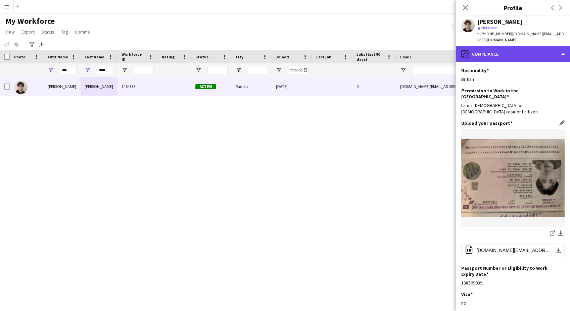
click at [537, 48] on div "pencil4 Compliance" at bounding box center [513, 54] width 114 height 16
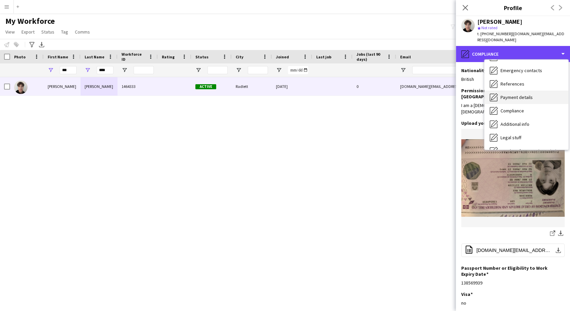
scroll to position [0, 0]
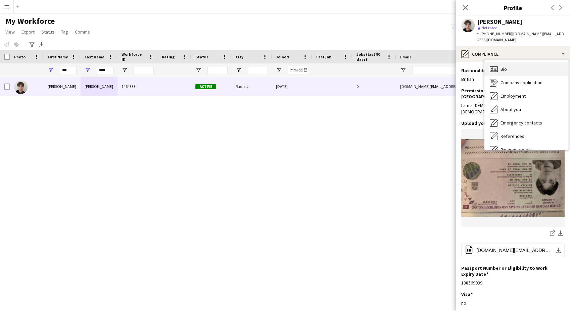
click at [533, 62] on div "Bio Bio" at bounding box center [526, 68] width 84 height 13
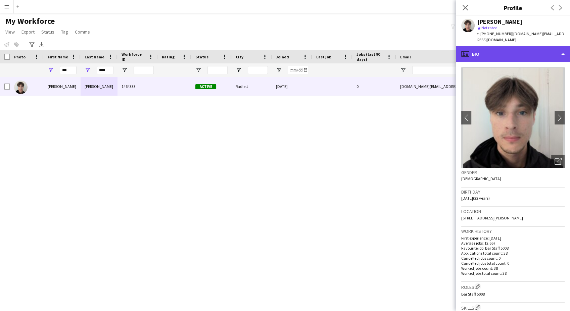
click at [497, 49] on div "profile Bio" at bounding box center [513, 54] width 114 height 16
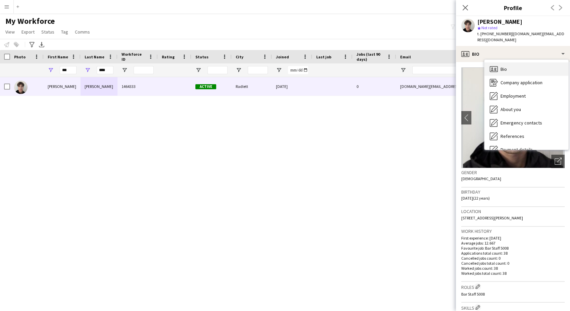
click at [505, 66] on span "Bio" at bounding box center [503, 69] width 6 height 6
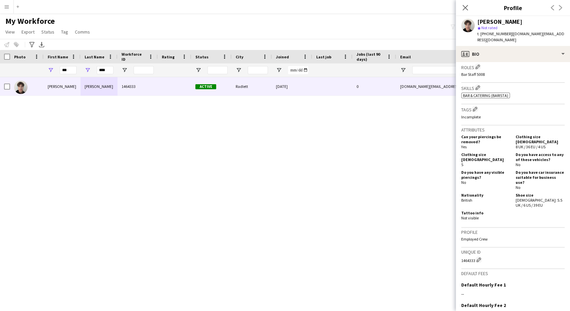
scroll to position [224, 0]
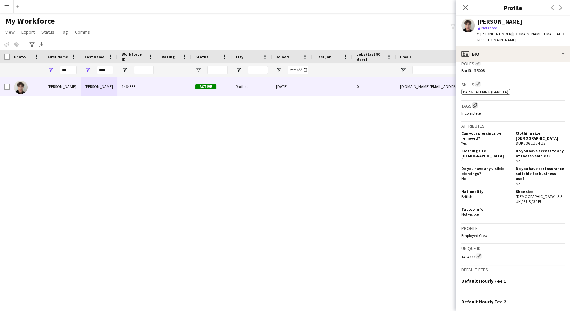
click at [475, 103] on app-icon "Edit crew company tags" at bounding box center [475, 105] width 5 height 5
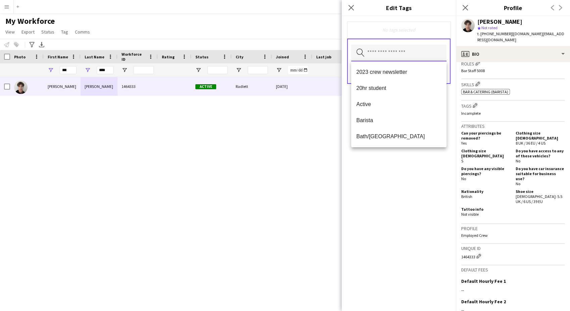
click at [393, 54] on input "text" at bounding box center [398, 53] width 95 height 17
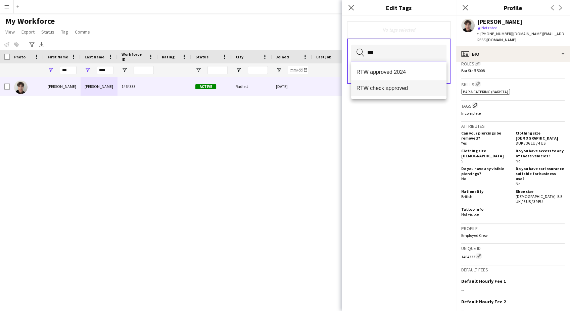
type input "***"
click at [396, 87] on span "RTW check approved" at bounding box center [398, 88] width 85 height 6
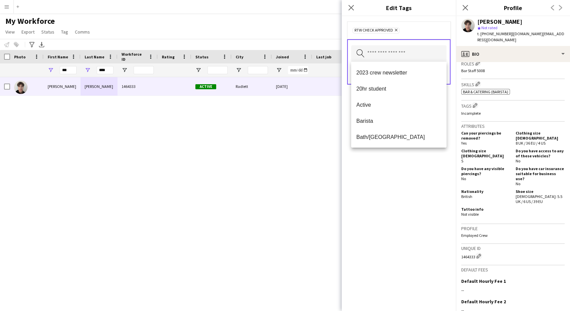
click at [397, 195] on div "RTW check approved Remove Search by tag name Save" at bounding box center [399, 163] width 114 height 295
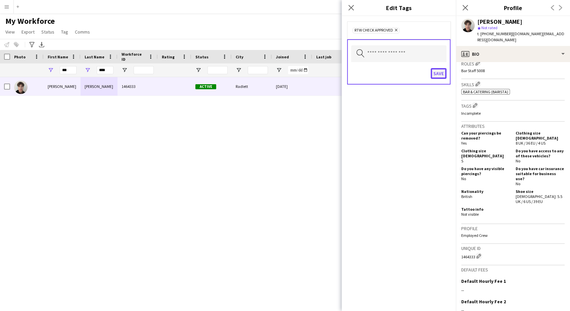
click at [439, 74] on button "Save" at bounding box center [439, 73] width 16 height 11
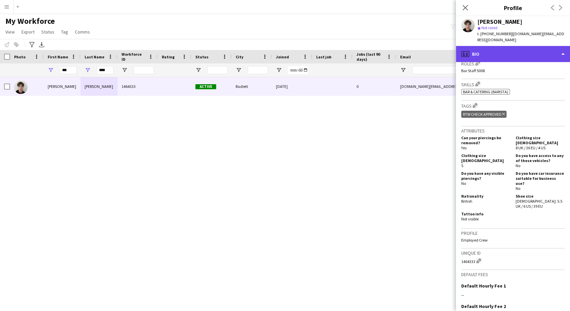
click at [510, 48] on div "profile Bio" at bounding box center [513, 54] width 114 height 16
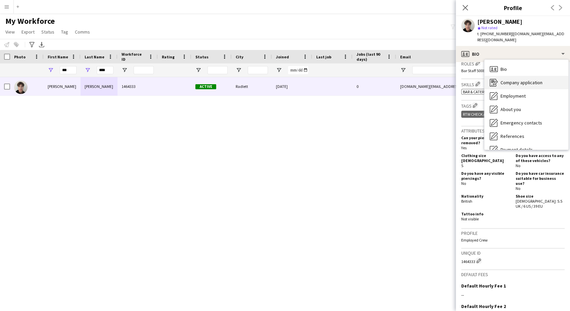
click at [528, 81] on div "Company application Company application" at bounding box center [526, 82] width 84 height 13
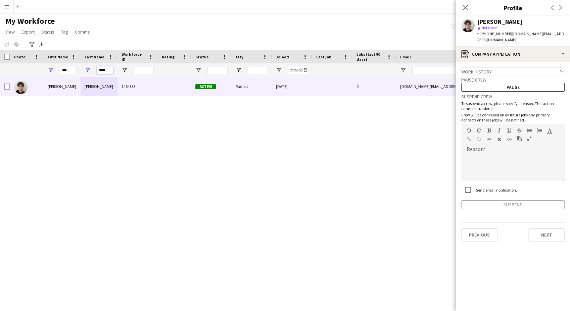
drag, startPoint x: 109, startPoint y: 70, endPoint x: 83, endPoint y: 72, distance: 25.9
click at [83, 72] on div "****" at bounding box center [99, 69] width 37 height 13
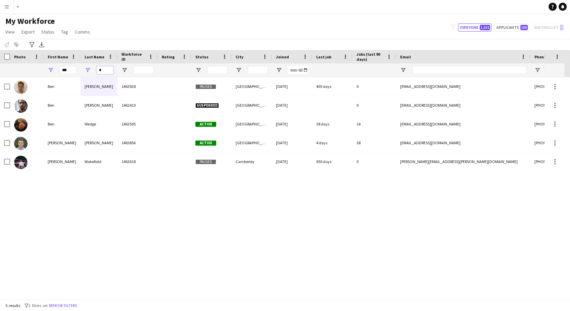
type input "*"
drag, startPoint x: 72, startPoint y: 72, endPoint x: 49, endPoint y: 75, distance: 23.4
click at [49, 75] on div "***" at bounding box center [62, 69] width 37 height 13
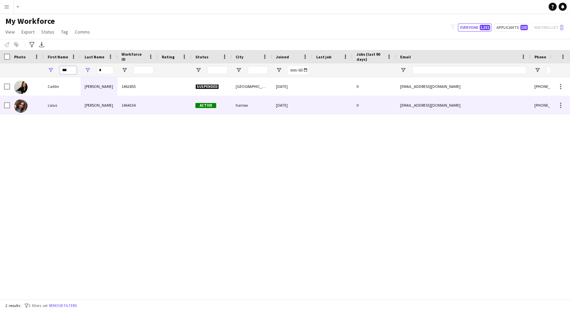
type input "***"
click at [59, 111] on div "caius" at bounding box center [62, 105] width 37 height 18
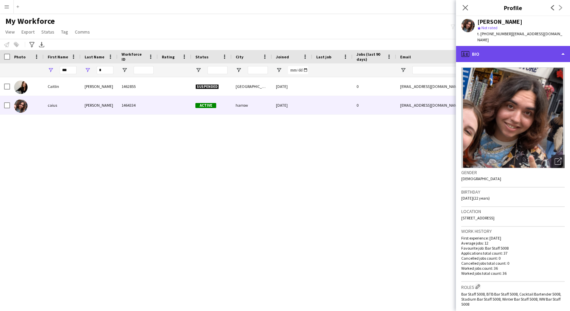
click at [522, 46] on div "profile Bio" at bounding box center [513, 54] width 114 height 16
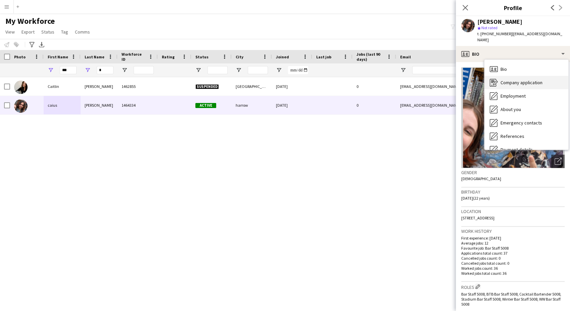
click at [531, 80] on div "Company application Company application" at bounding box center [526, 82] width 84 height 13
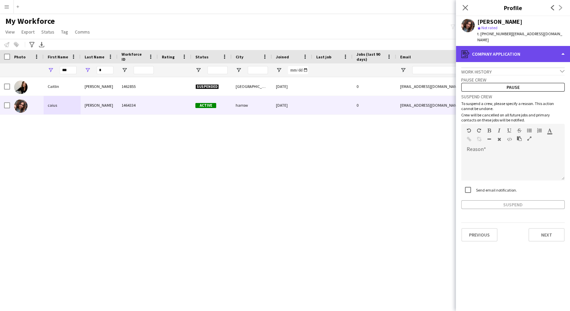
click at [538, 48] on div "register Company application" at bounding box center [513, 54] width 114 height 16
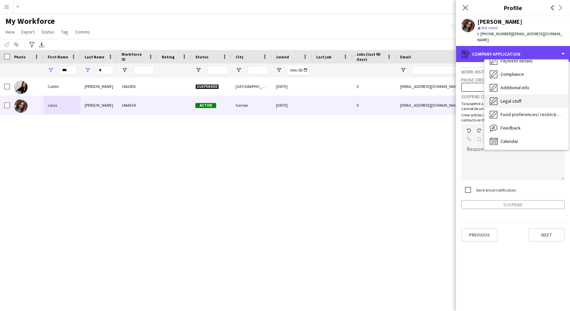
scroll to position [90, 0]
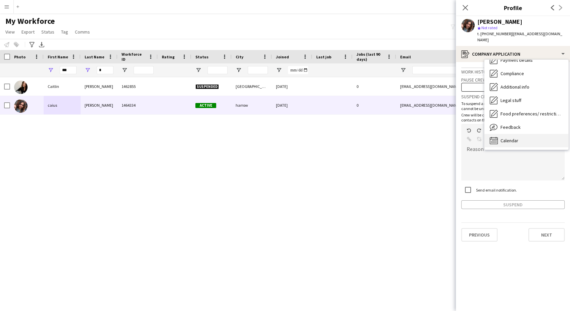
click at [525, 134] on div "Calendar Calendar" at bounding box center [526, 140] width 84 height 13
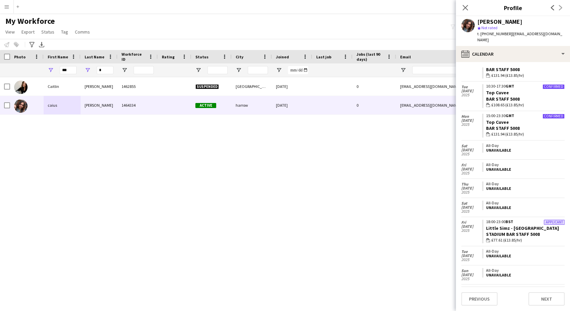
scroll to position [1050, 0]
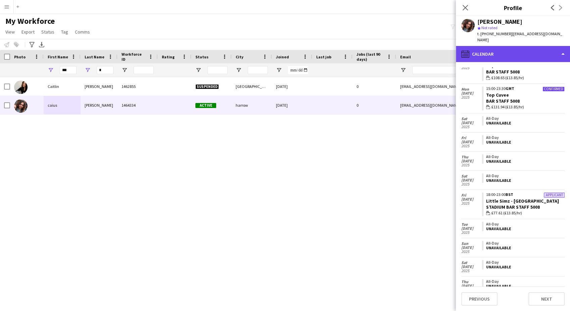
click at [485, 47] on div "calendar-full Calendar" at bounding box center [513, 54] width 114 height 16
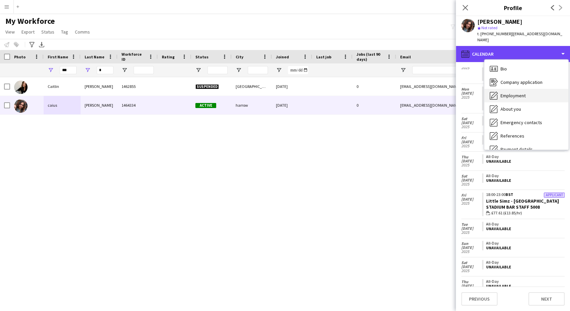
scroll to position [0, 0]
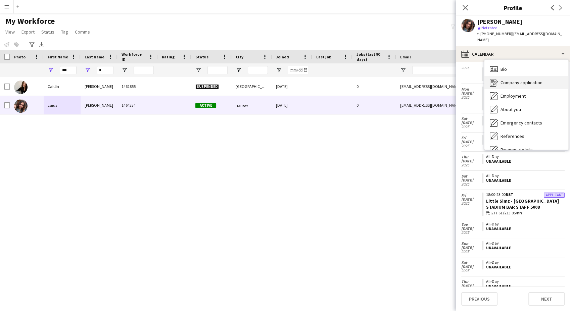
click at [507, 80] on span "Company application" at bounding box center [521, 83] width 42 height 6
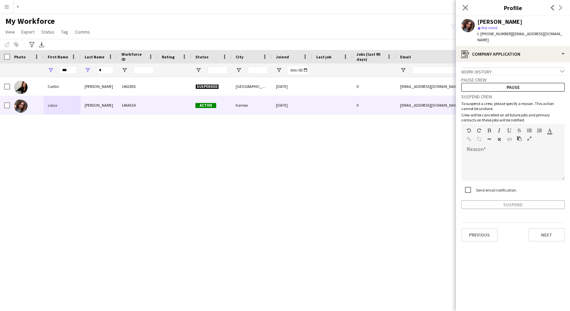
click at [265, 189] on div "Caitlin Walsh 1462855 Suspended London 08-01-2020 0 caitlinkoko@outlook.com +07…" at bounding box center [275, 185] width 550 height 216
click at [462, 9] on icon "Close pop-in" at bounding box center [465, 7] width 6 height 6
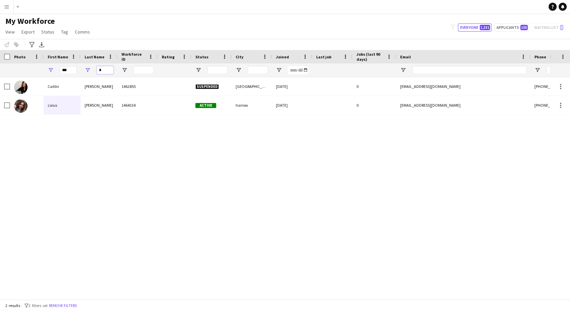
drag, startPoint x: 101, startPoint y: 68, endPoint x: 78, endPoint y: 63, distance: 23.6
click at [78, 63] on div "*** *" at bounding box center [364, 69] width 728 height 13
type input "*"
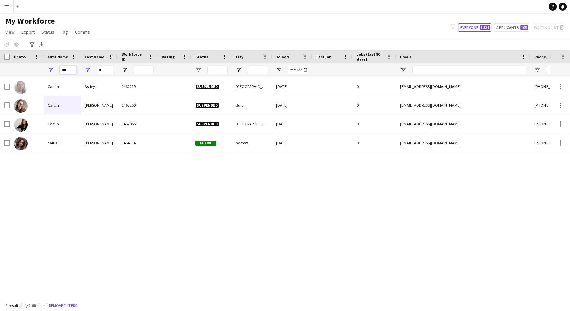
drag, startPoint x: 69, startPoint y: 68, endPoint x: 44, endPoint y: 61, distance: 25.3
click at [44, 61] on div "Workforce Details Photo First Name ***" at bounding box center [364, 63] width 728 height 27
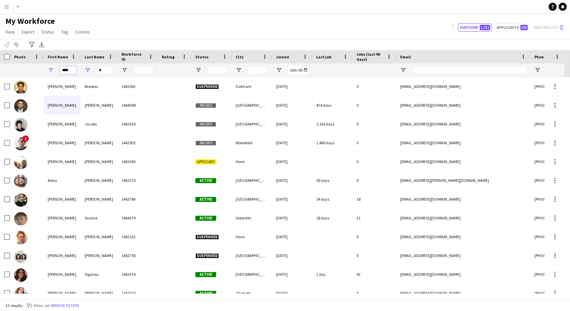
type input "****"
click at [105, 70] on input "*" at bounding box center [105, 70] width 17 height 8
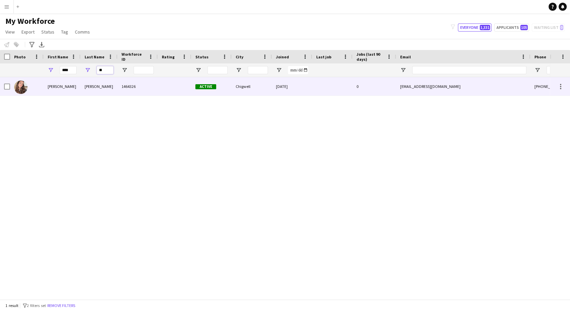
type input "**"
click at [114, 90] on div "Svilar" at bounding box center [99, 86] width 37 height 18
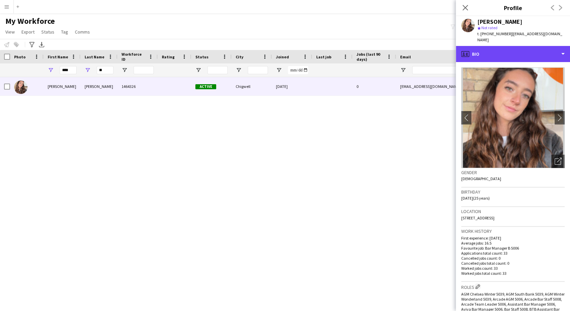
drag, startPoint x: 509, startPoint y: 47, endPoint x: 517, endPoint y: 54, distance: 10.9
click at [509, 47] on div "profile Bio" at bounding box center [513, 54] width 114 height 16
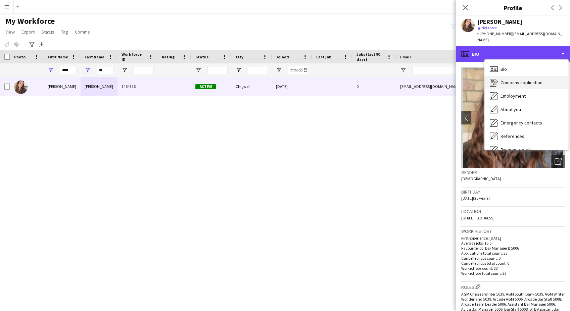
scroll to position [90, 0]
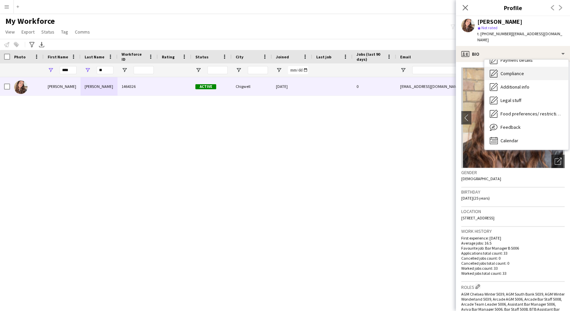
click at [526, 67] on div "Compliance Compliance" at bounding box center [526, 73] width 84 height 13
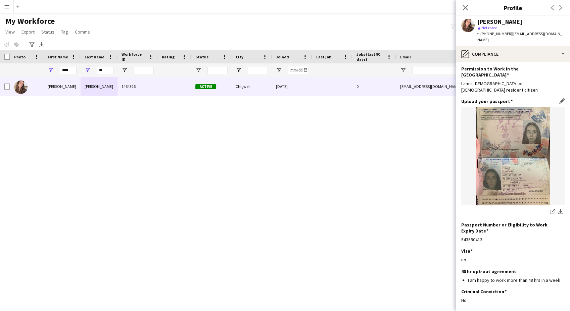
scroll to position [39, 0]
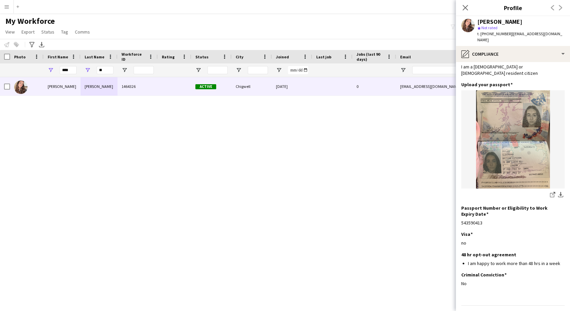
click at [559, 82] on app-icon "Edit this field" at bounding box center [561, 84] width 5 height 5
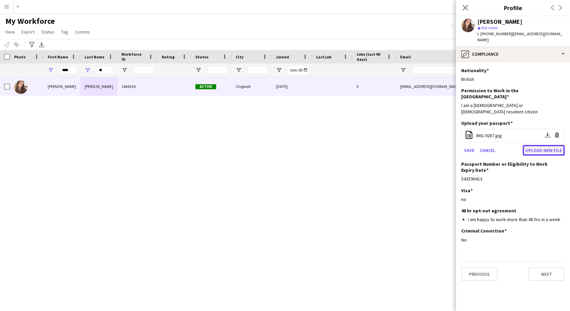
click at [540, 145] on button "Upload new file" at bounding box center [544, 150] width 42 height 11
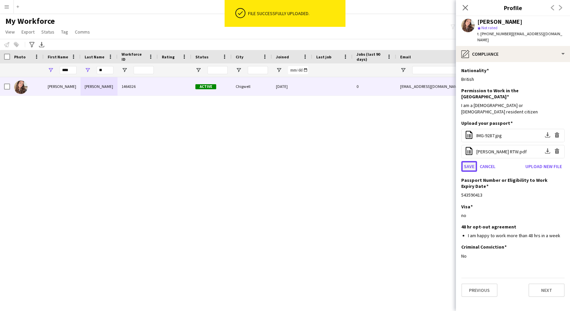
click at [468, 161] on button "Save" at bounding box center [469, 166] width 16 height 11
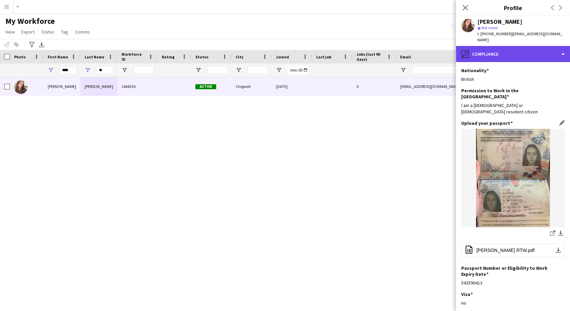
click at [499, 46] on div "pencil4 Compliance" at bounding box center [513, 54] width 114 height 16
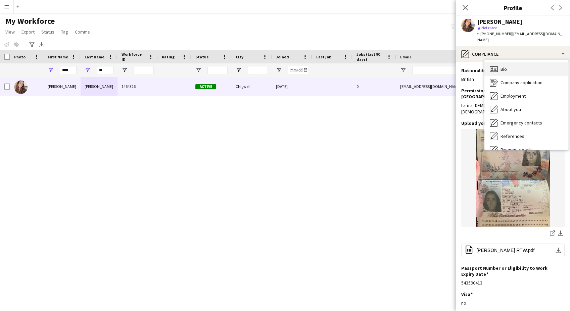
click at [503, 66] on span "Bio" at bounding box center [503, 69] width 6 height 6
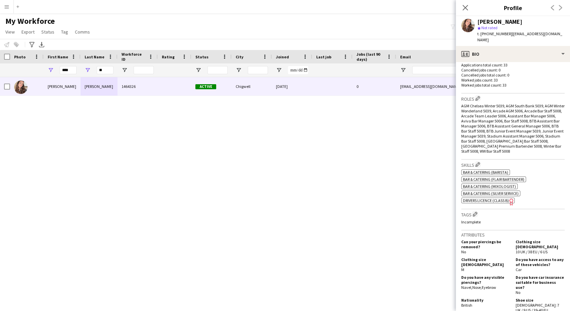
scroll to position [261, 0]
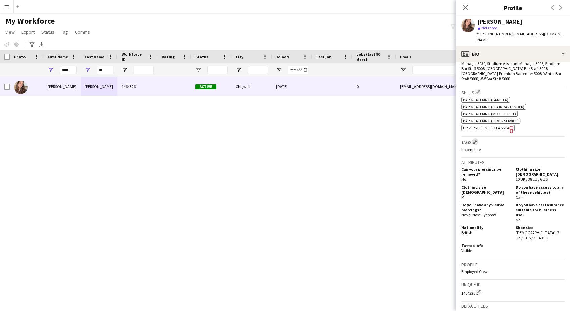
click at [477, 139] on app-icon "Edit crew company tags" at bounding box center [475, 141] width 5 height 5
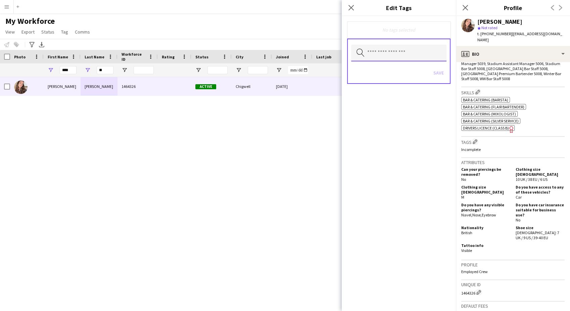
click at [398, 59] on input "text" at bounding box center [398, 53] width 95 height 17
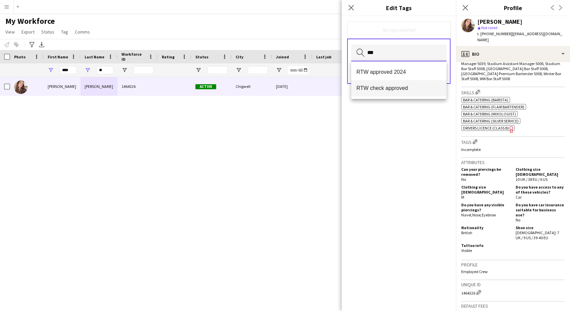
type input "***"
click at [419, 95] on mat-option "RTW check approved" at bounding box center [398, 88] width 95 height 16
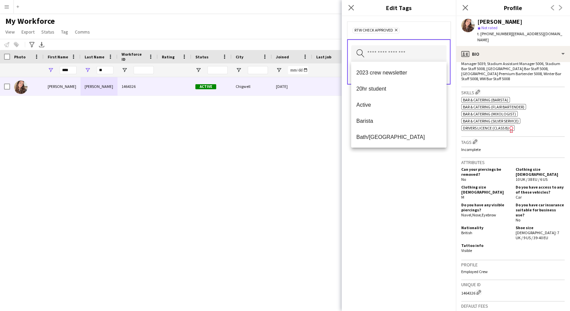
click at [421, 29] on div "RTW check approved Remove" at bounding box center [398, 30] width 93 height 7
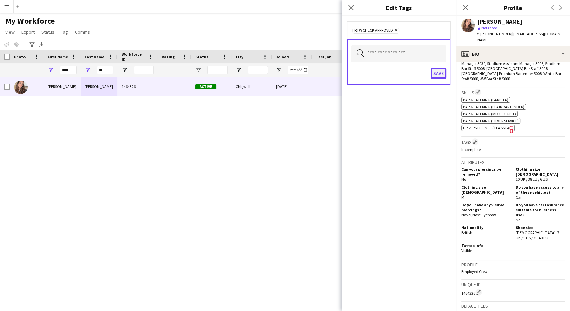
click at [438, 72] on button "Save" at bounding box center [439, 73] width 16 height 11
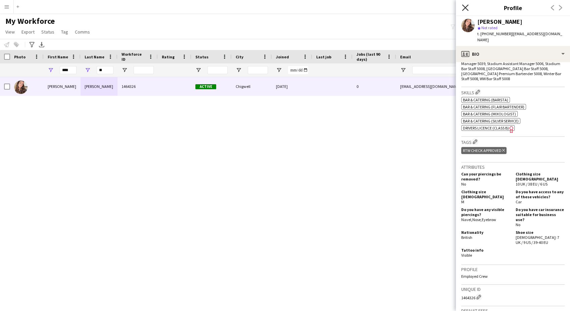
click at [465, 8] on icon at bounding box center [465, 7] width 6 height 6
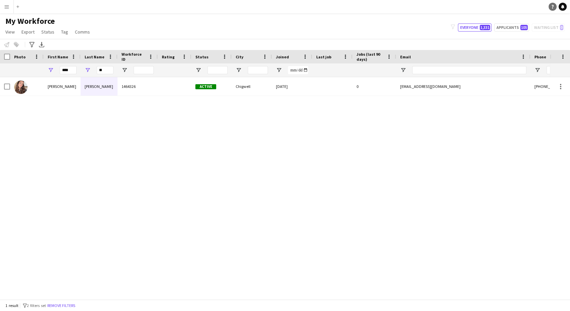
click at [554, 7] on link "Help" at bounding box center [552, 7] width 8 height 8
click at [281, 170] on div "Alexandra Svilar 1464326 Active Chigwell 23-09-2025 0 alexsvilar9@gmail.com +44…" at bounding box center [275, 185] width 550 height 216
click at [129, 203] on div "Alexandra Svilar 1464326 Active Chigwell 23-09-2025 0 alexsvilar9@gmail.com +44…" at bounding box center [275, 185] width 550 height 216
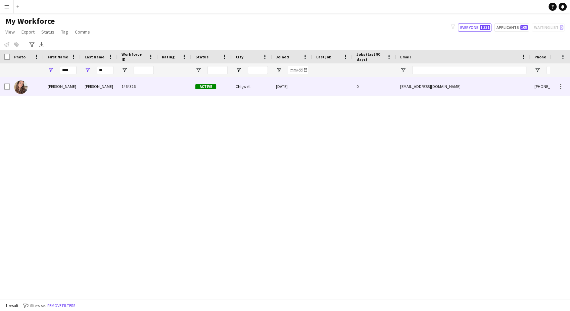
click at [442, 92] on div "alexsvilar9@gmail.com" at bounding box center [463, 86] width 134 height 18
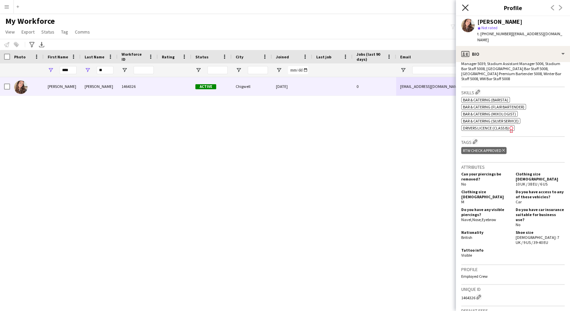
click at [466, 8] on icon at bounding box center [465, 7] width 6 height 6
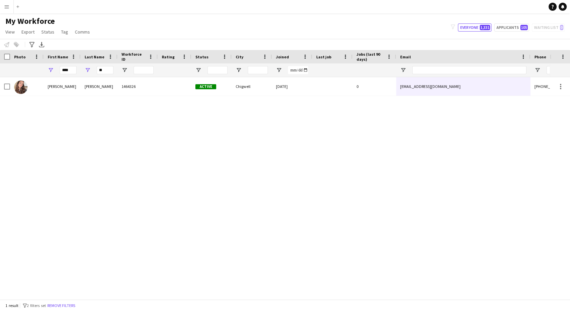
click at [209, 198] on div "Alexandra Svilar 1464326 Active Chigwell 23-09-2025 0 alexsvilar9@gmail.com +44…" at bounding box center [275, 185] width 550 height 216
drag, startPoint x: 108, startPoint y: 70, endPoint x: 86, endPoint y: 65, distance: 22.6
click at [86, 65] on div "**" at bounding box center [99, 69] width 37 height 13
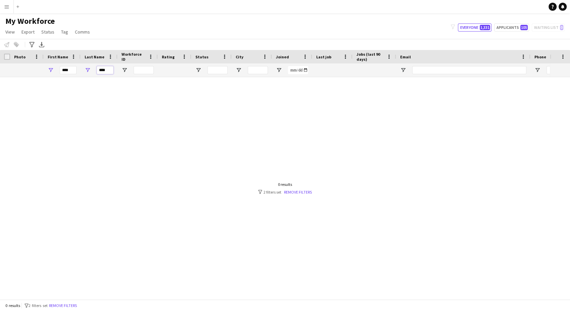
type input "****"
drag, startPoint x: 67, startPoint y: 68, endPoint x: 30, endPoint y: 58, distance: 38.8
click at [30, 58] on div "Workforce Details Photo First Name" at bounding box center [364, 63] width 728 height 27
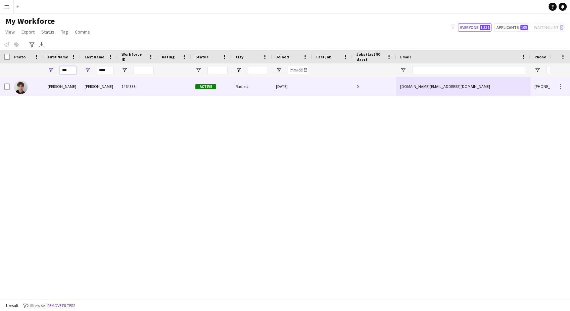
type input "***"
click at [53, 95] on div "Benjamin" at bounding box center [62, 86] width 37 height 18
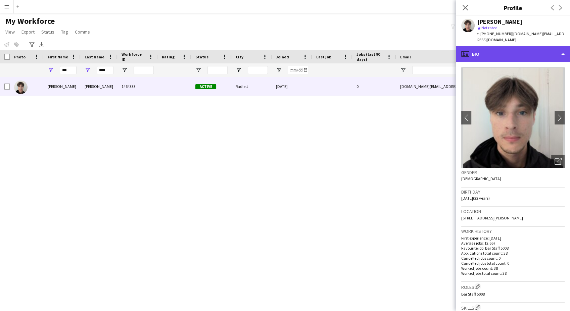
click at [517, 51] on div "profile Bio" at bounding box center [513, 54] width 114 height 16
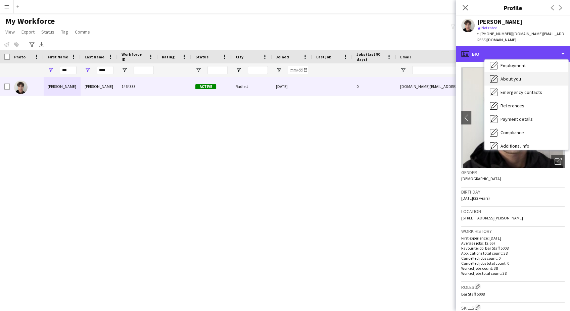
scroll to position [75, 0]
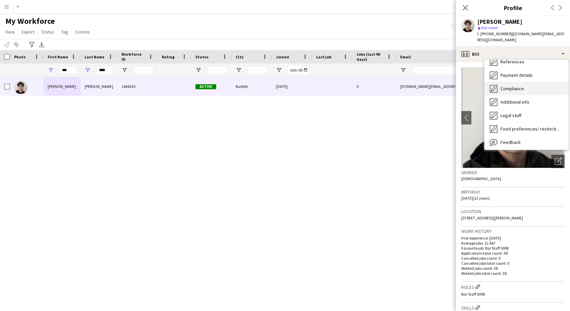
click at [539, 86] on div "Compliance Compliance" at bounding box center [526, 88] width 84 height 13
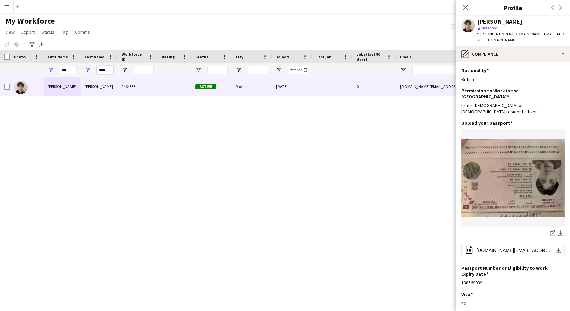
drag, startPoint x: 98, startPoint y: 69, endPoint x: 82, endPoint y: 66, distance: 16.3
click at [82, 66] on div "****" at bounding box center [99, 69] width 37 height 13
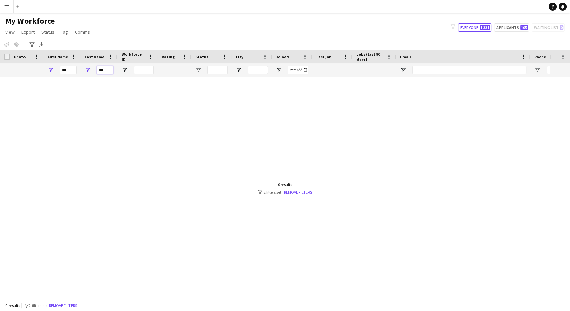
type input "***"
drag, startPoint x: 70, startPoint y: 70, endPoint x: 37, endPoint y: 70, distance: 32.6
click at [37, 70] on div "*** ***" at bounding box center [364, 69] width 728 height 13
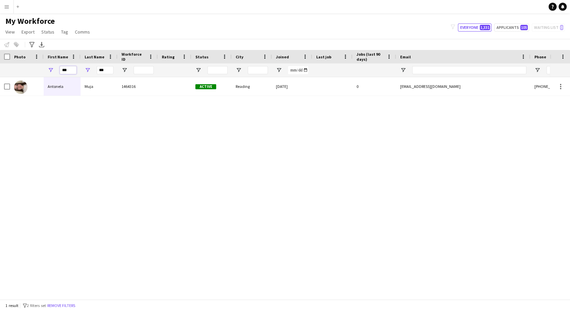
type input "***"
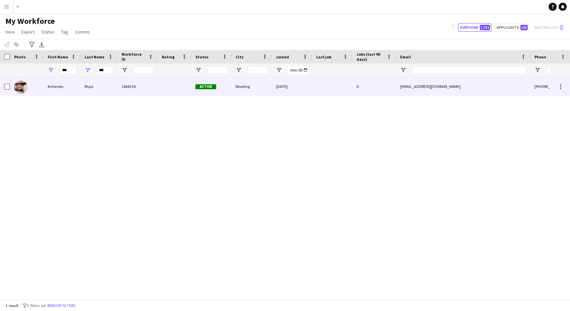
drag, startPoint x: 54, startPoint y: 90, endPoint x: 91, endPoint y: 88, distance: 37.0
click at [55, 90] on div "Antonela" at bounding box center [62, 86] width 37 height 18
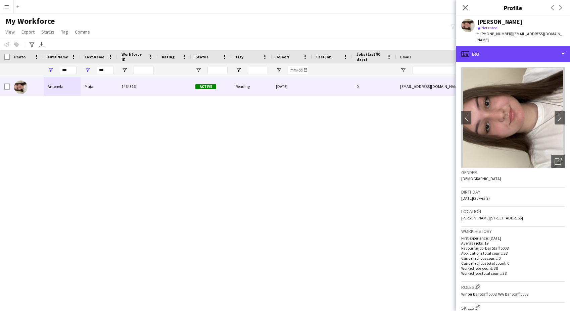
drag, startPoint x: 496, startPoint y: 47, endPoint x: 514, endPoint y: 65, distance: 25.6
click at [496, 47] on div "profile Bio" at bounding box center [513, 54] width 114 height 16
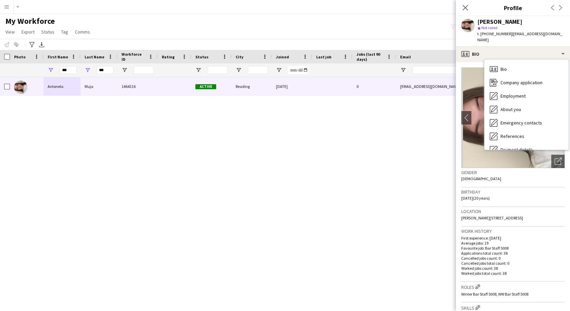
click at [548, 246] on p "Favourite job: Bar Staff 5008" at bounding box center [512, 248] width 103 height 5
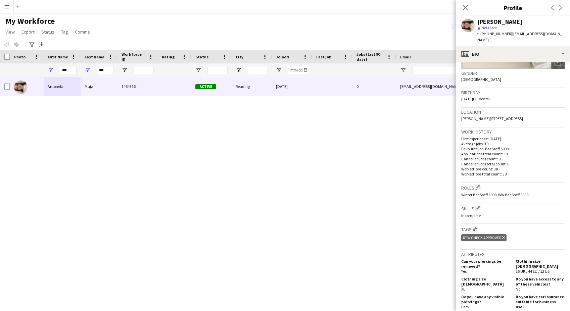
scroll to position [112, 0]
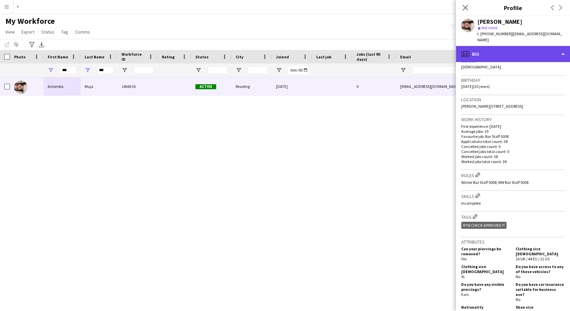
click at [516, 48] on div "profile Bio" at bounding box center [513, 54] width 114 height 16
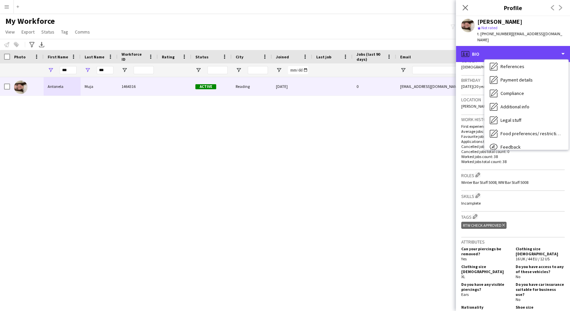
scroll to position [75, 0]
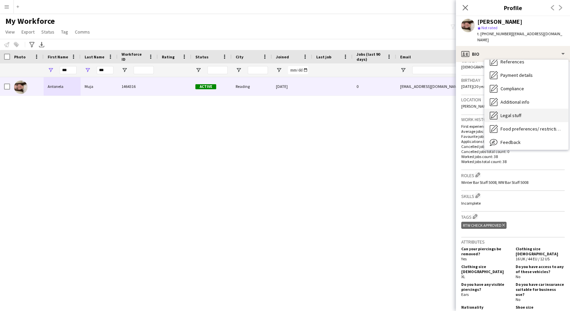
click at [521, 112] on div "Legal stuff Legal stuff" at bounding box center [526, 115] width 84 height 13
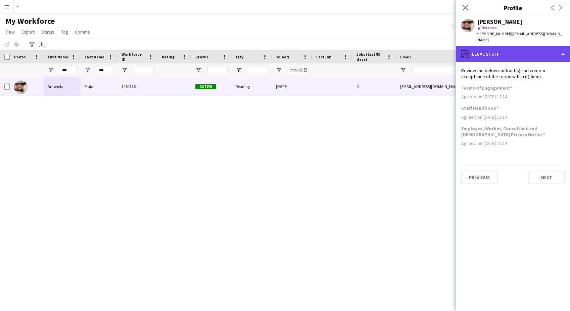
drag, startPoint x: 505, startPoint y: 45, endPoint x: 506, endPoint y: 48, distance: 3.4
click at [505, 46] on div "pencil4 Legal stuff" at bounding box center [513, 54] width 114 height 16
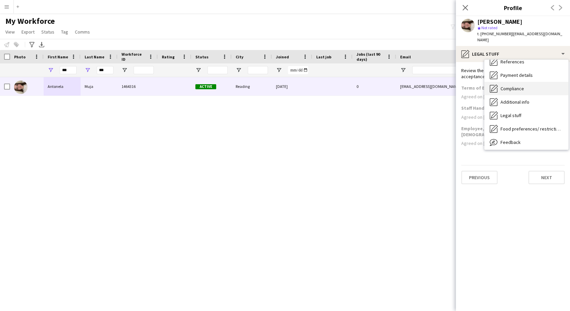
click at [519, 86] on span "Compliance" at bounding box center [511, 89] width 23 height 6
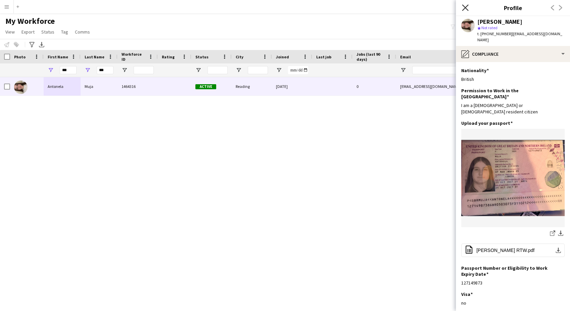
click at [466, 7] on icon "Close pop-in" at bounding box center [465, 7] width 6 height 6
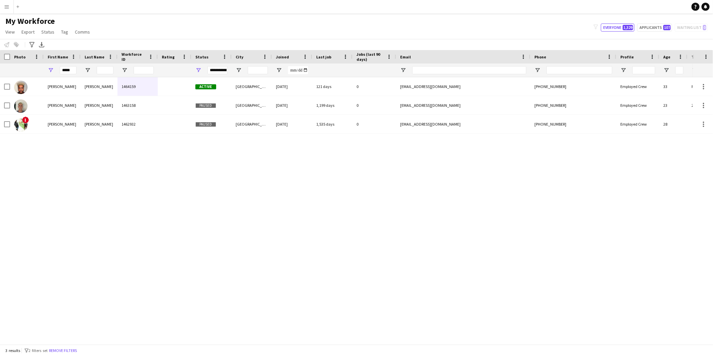
drag, startPoint x: 74, startPoint y: 71, endPoint x: 34, endPoint y: 69, distance: 40.0
click at [34, 69] on div "*****" at bounding box center [364, 69] width 728 height 13
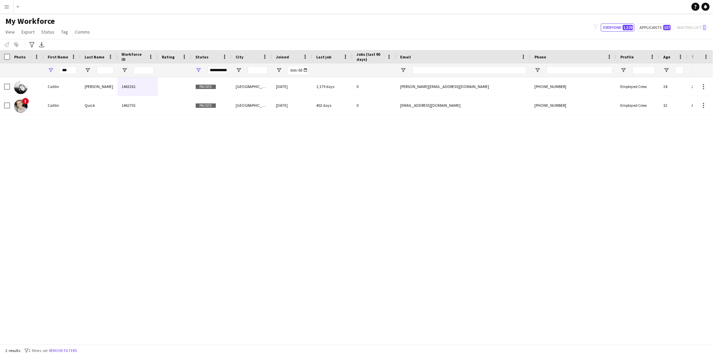
type input "***"
